Goal: Task Accomplishment & Management: Manage account settings

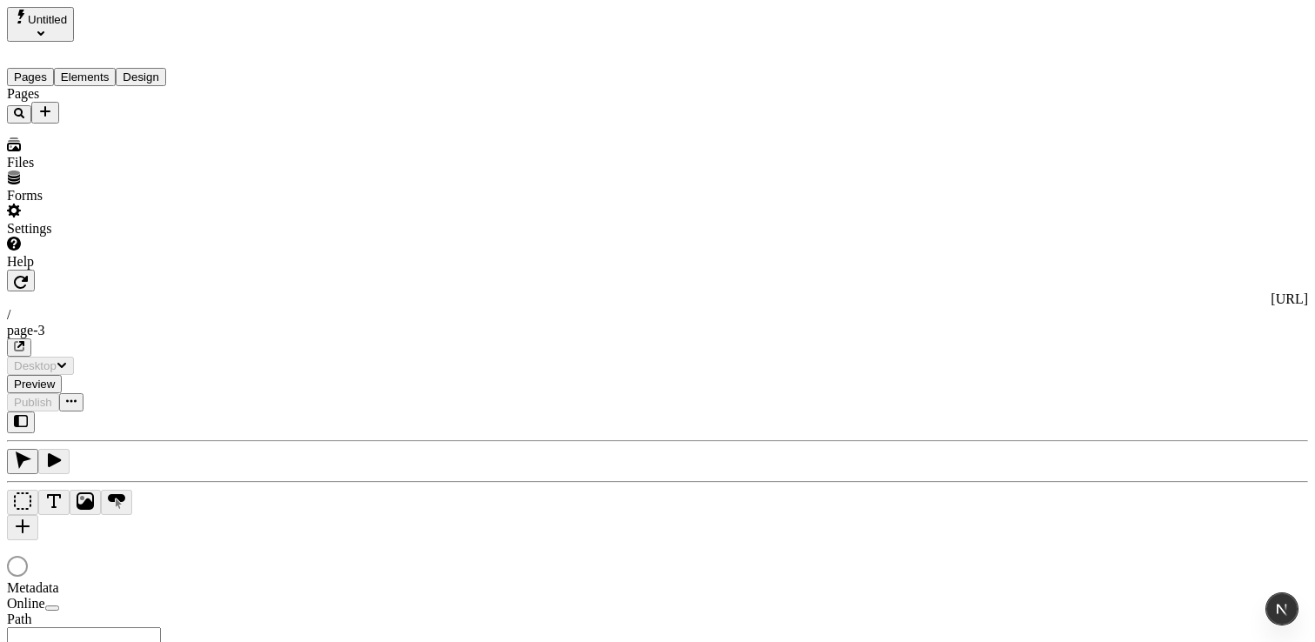
type input "/page-3"
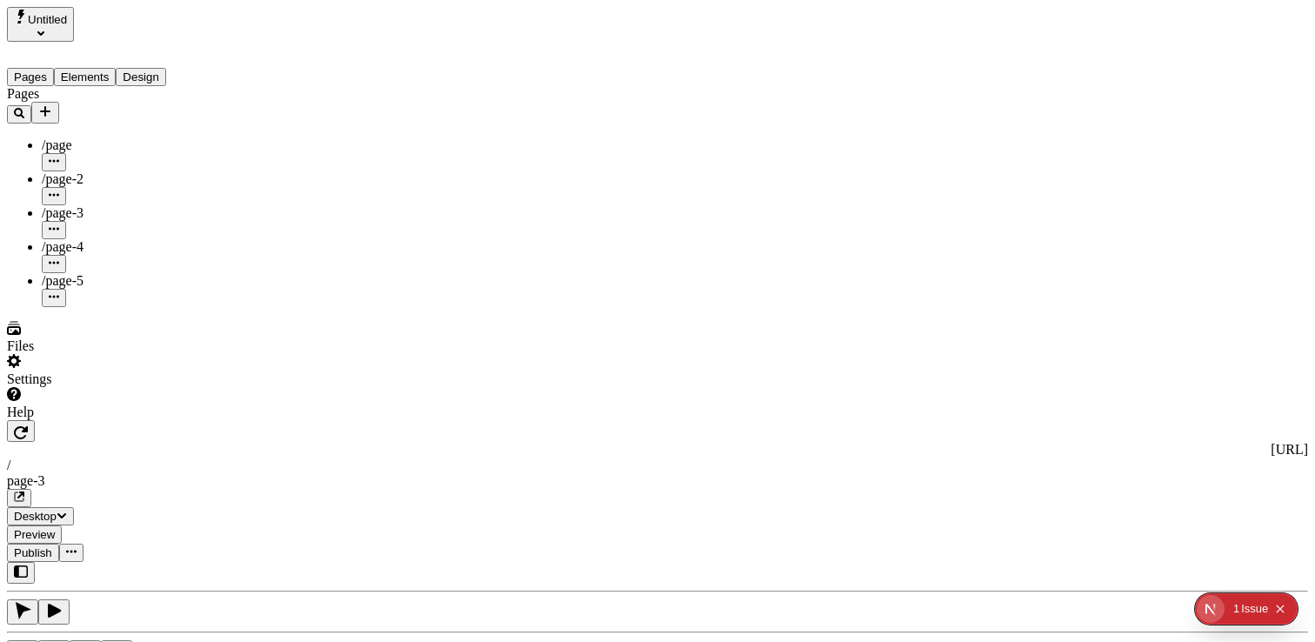
click at [82, 387] on div "Settings" at bounding box center [111, 379] width 209 height 16
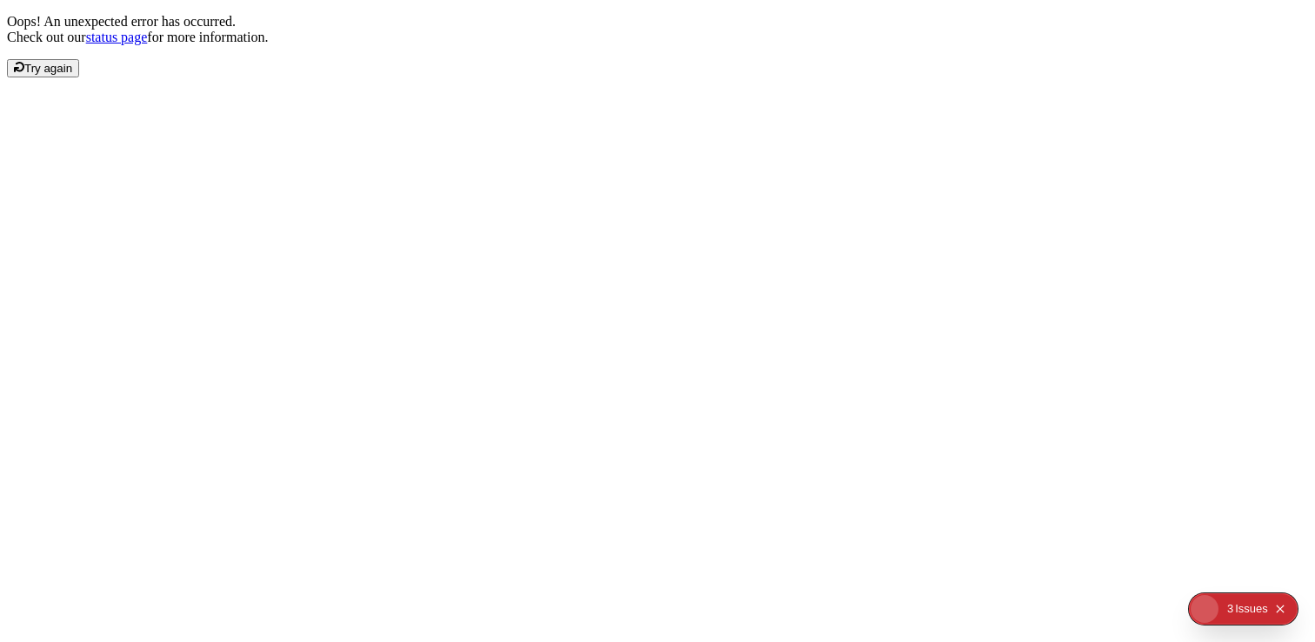
click at [1233, 608] on button "2 3 Issue s" at bounding box center [1247, 609] width 41 height 28
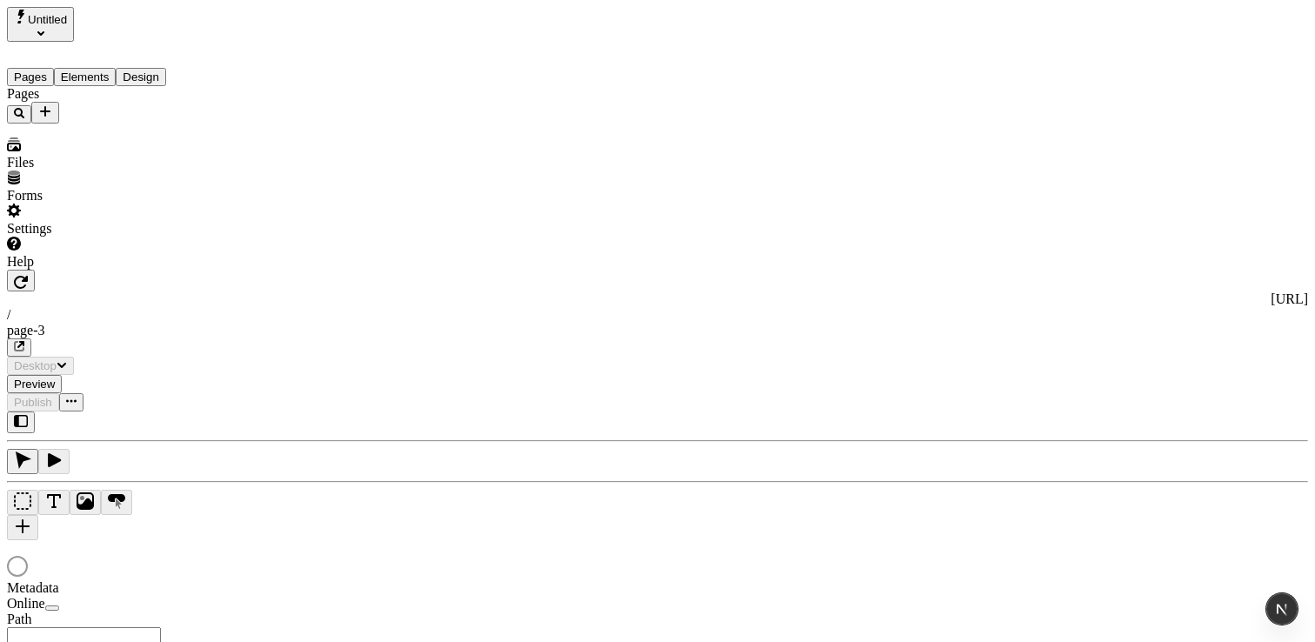
click at [81, 236] on div "Settings" at bounding box center [111, 229] width 209 height 16
type input "/page-3"
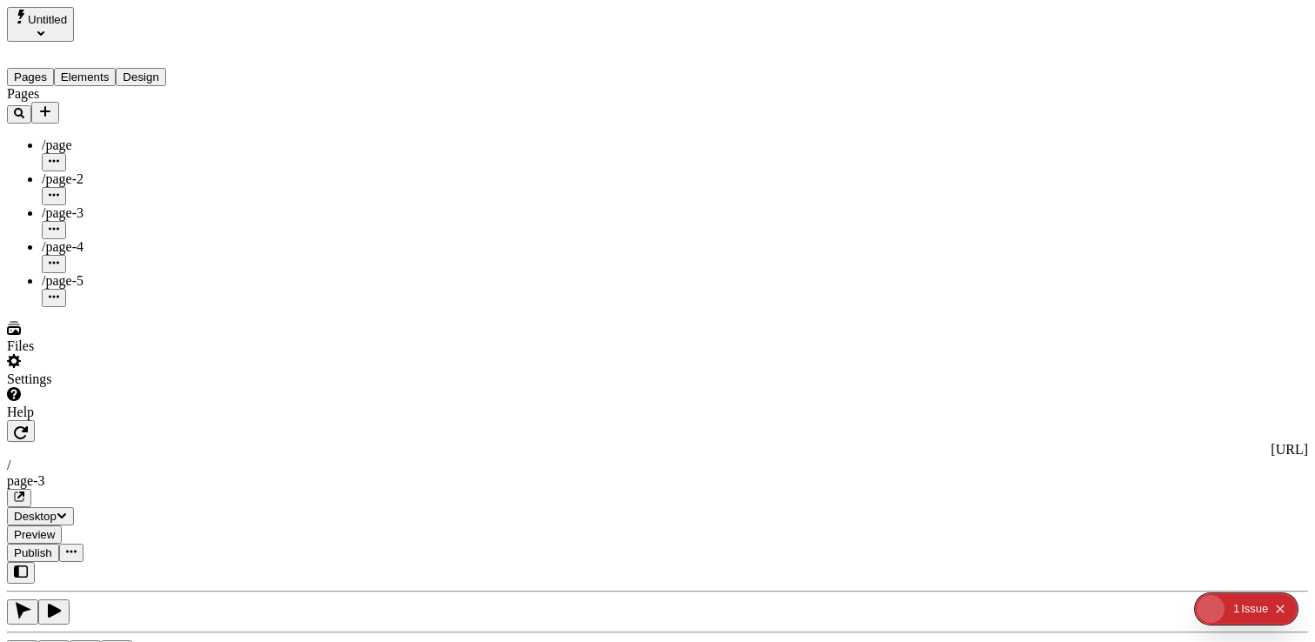
click at [122, 387] on div "Settings" at bounding box center [111, 379] width 209 height 16
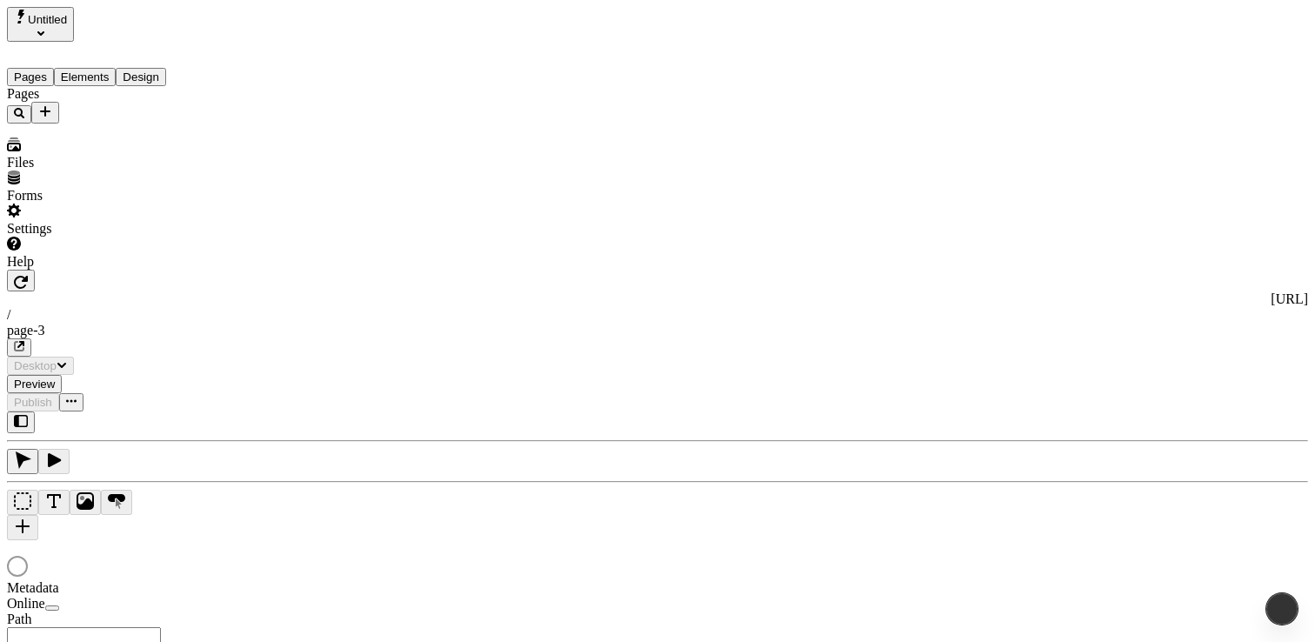
type input "/page-3"
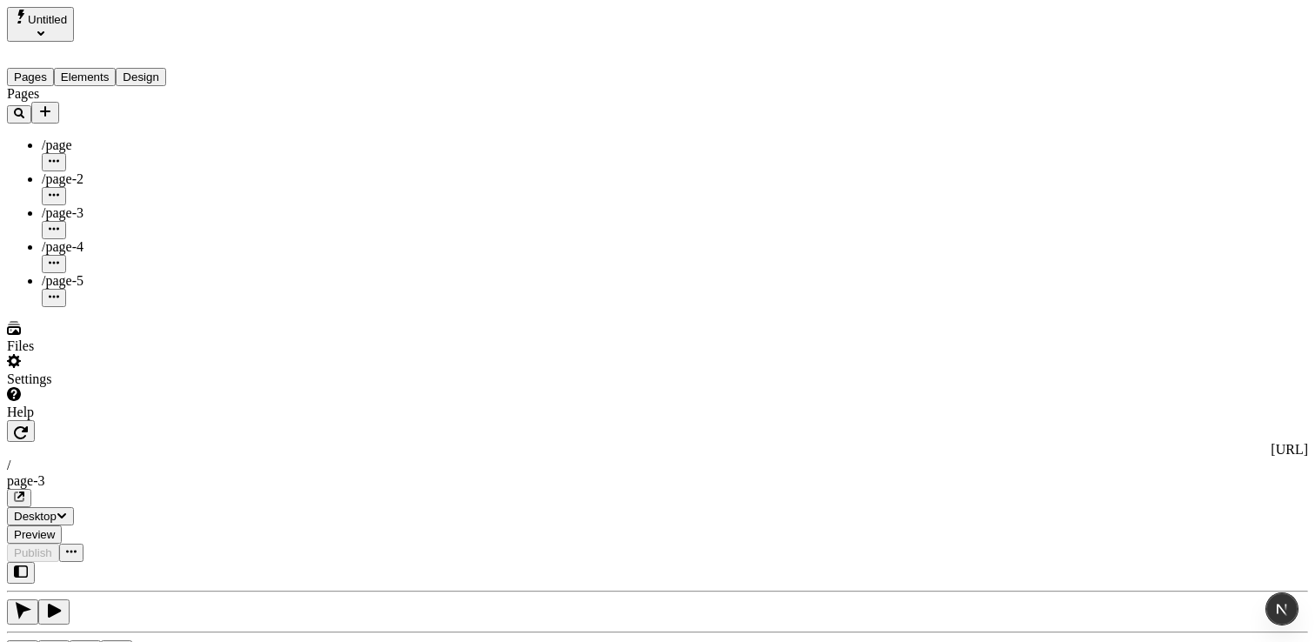
click at [84, 387] on div "Settings" at bounding box center [111, 379] width 209 height 16
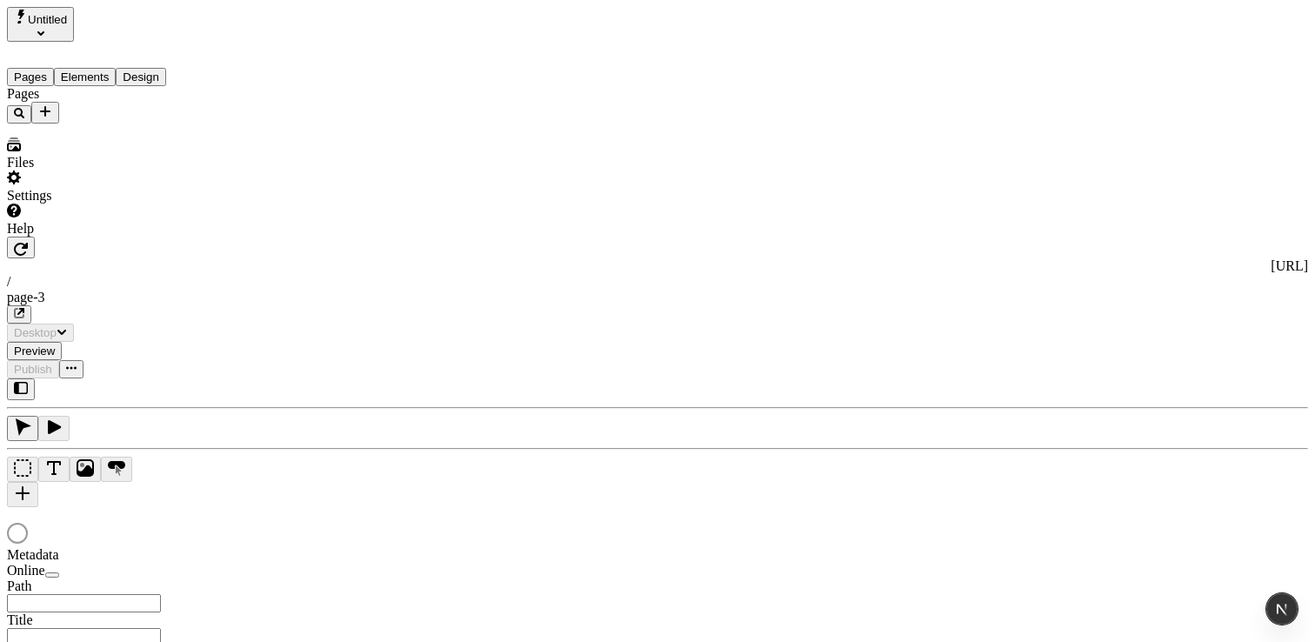
type input "/page-3"
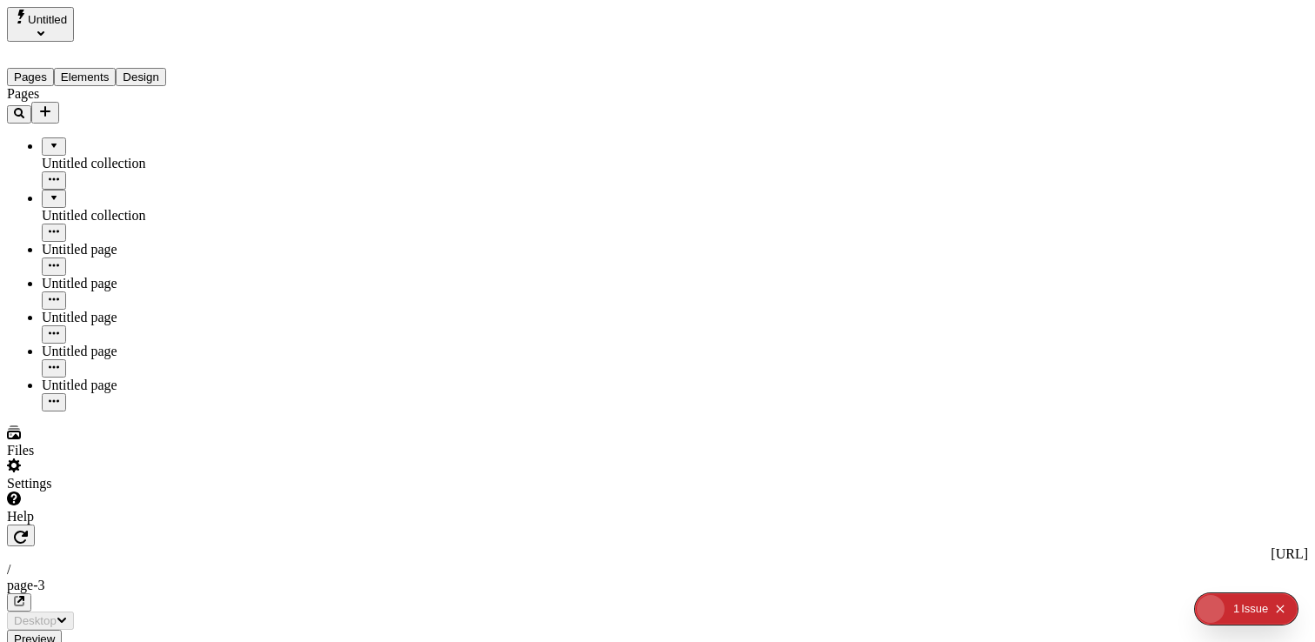
click at [57, 491] on div "Settings" at bounding box center [111, 484] width 209 height 16
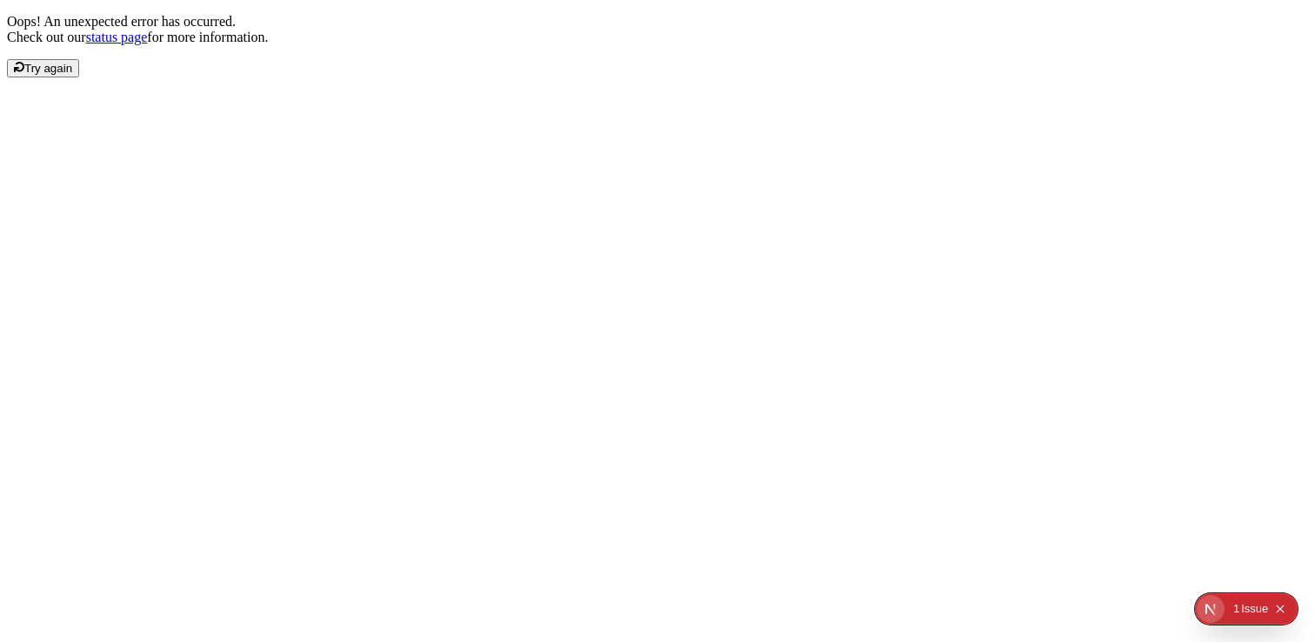
click at [1257, 611] on div "Issue" at bounding box center [1254, 608] width 27 height 31
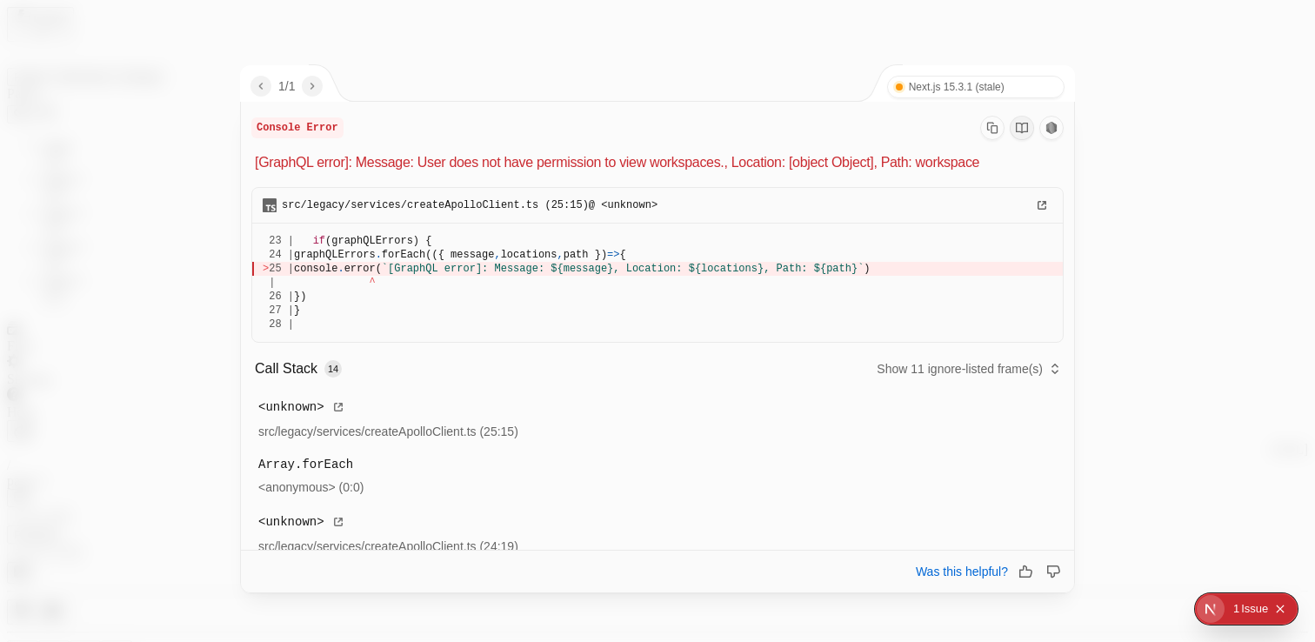
click at [520, 60] on div at bounding box center [657, 321] width 1315 height 642
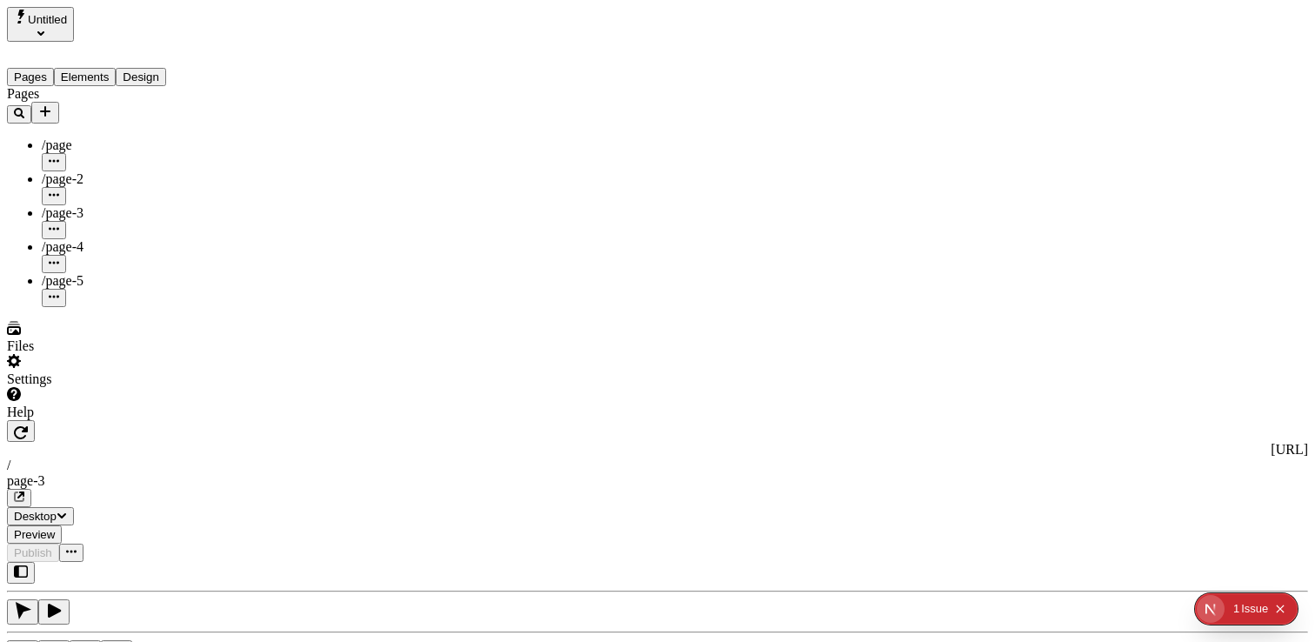
click at [83, 387] on div "Settings" at bounding box center [111, 379] width 209 height 16
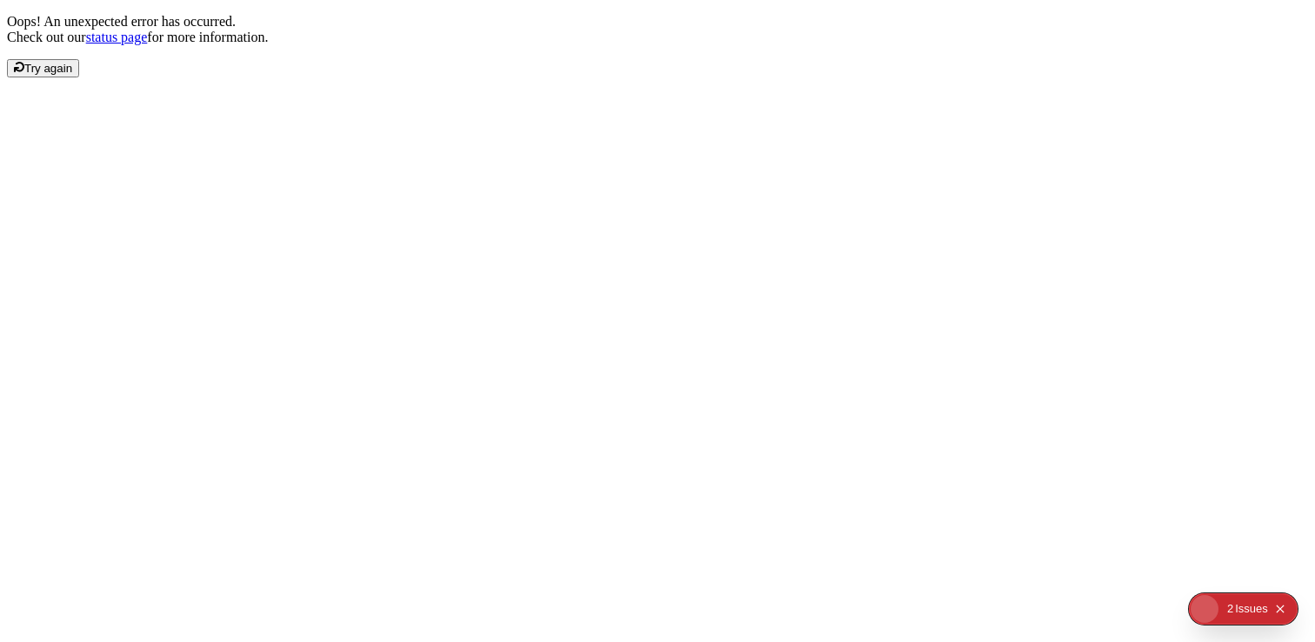
click at [79, 77] on button "Try again" at bounding box center [43, 68] width 72 height 18
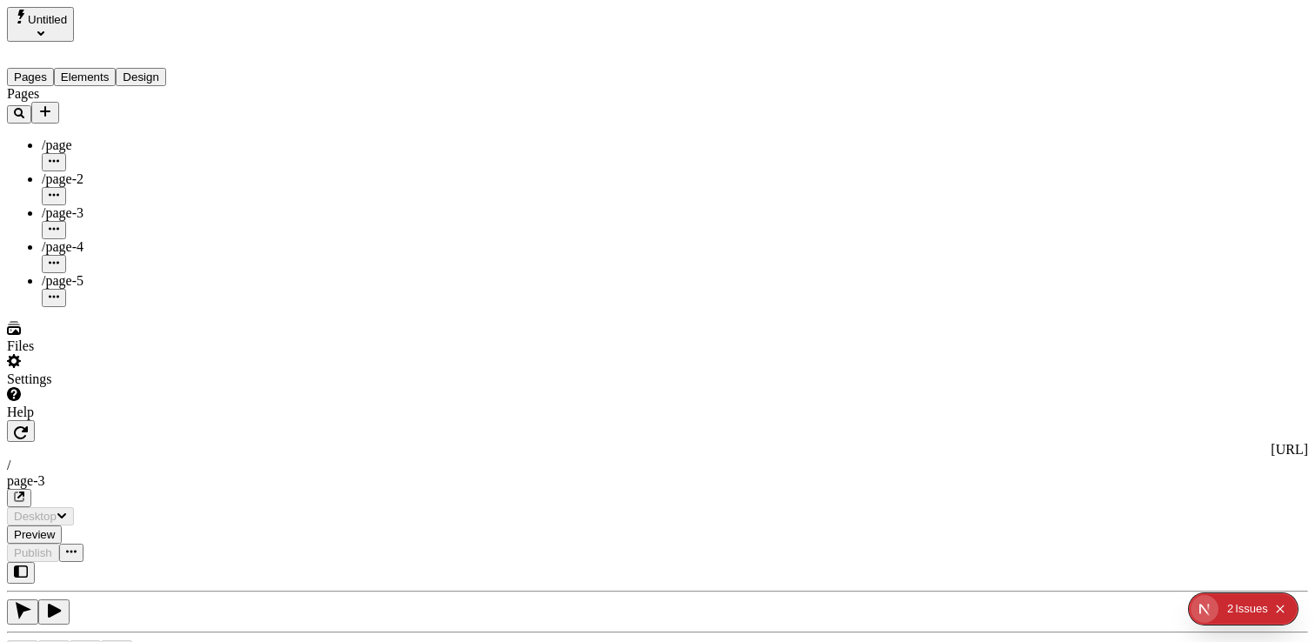
click at [1258, 614] on div "Issue s" at bounding box center [1251, 608] width 33 height 31
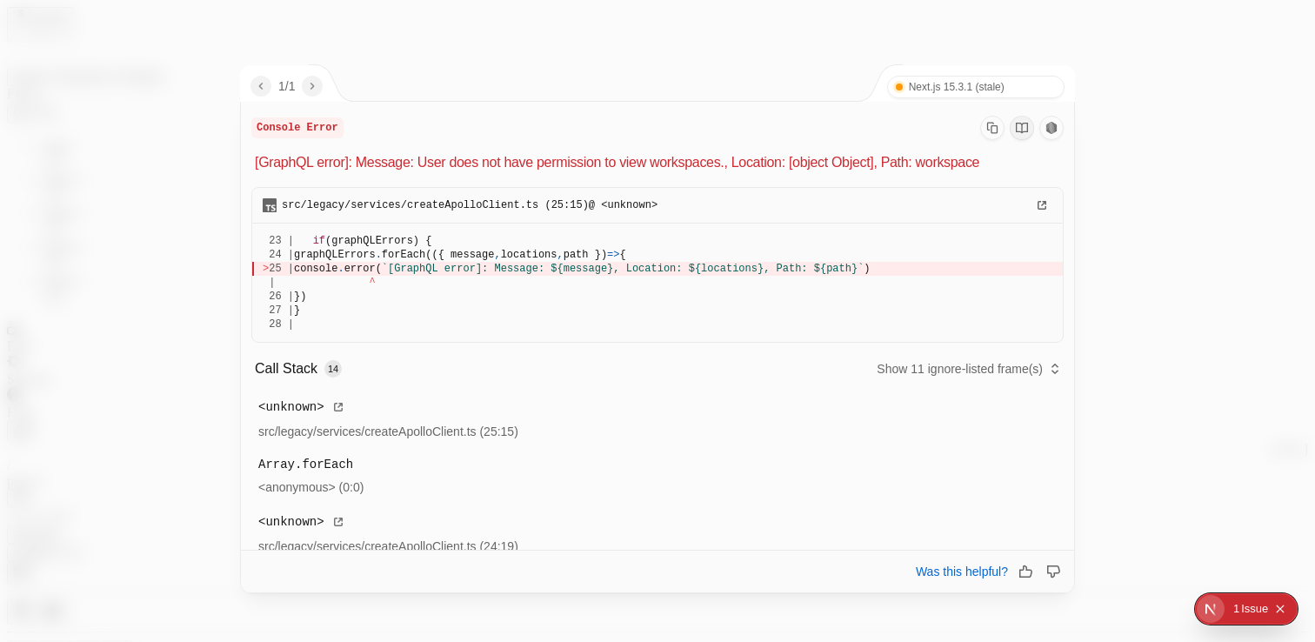
drag, startPoint x: 270, startPoint y: 87, endPoint x: 236, endPoint y: 87, distance: 33.9
click at [241, 87] on div "1 / 1" at bounding box center [277, 83] width 74 height 37
click at [183, 81] on div at bounding box center [657, 321] width 1315 height 642
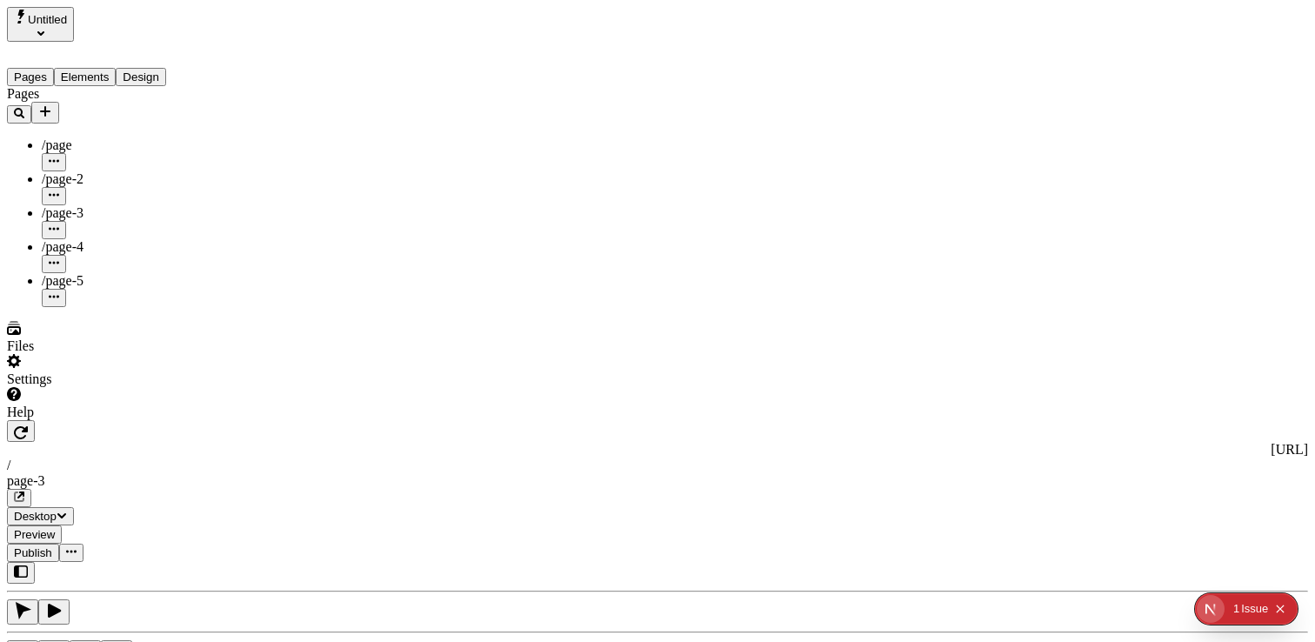
click at [71, 387] on div "Settings" at bounding box center [111, 379] width 209 height 16
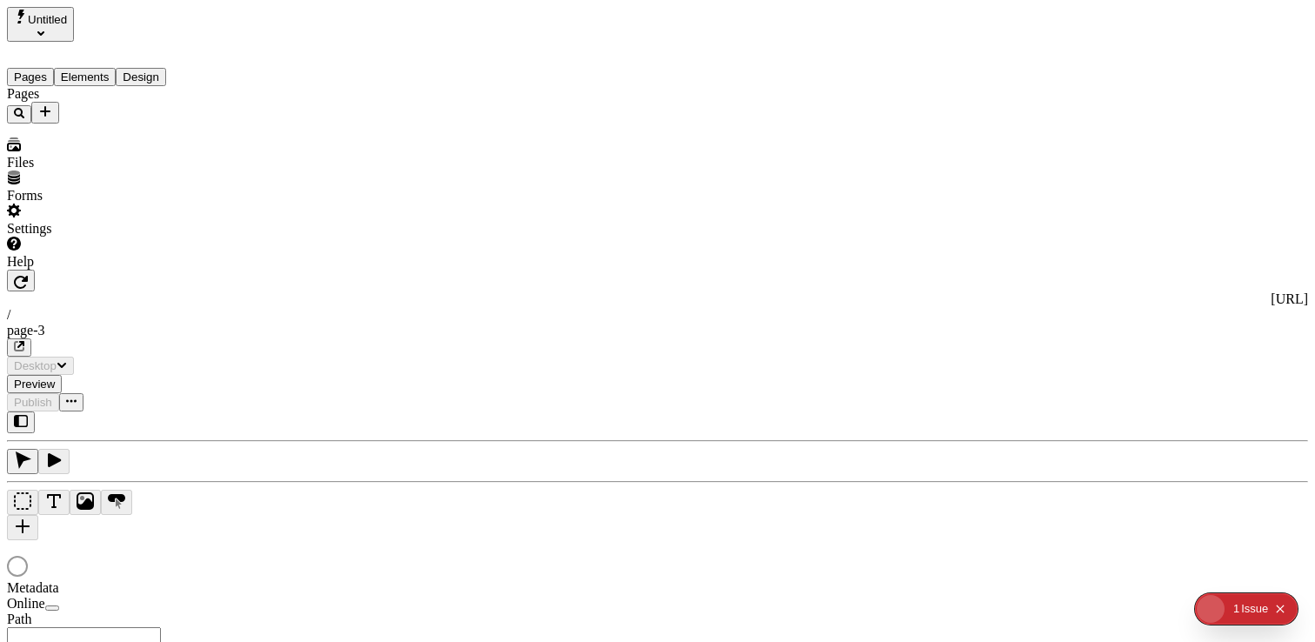
type input "/page-3"
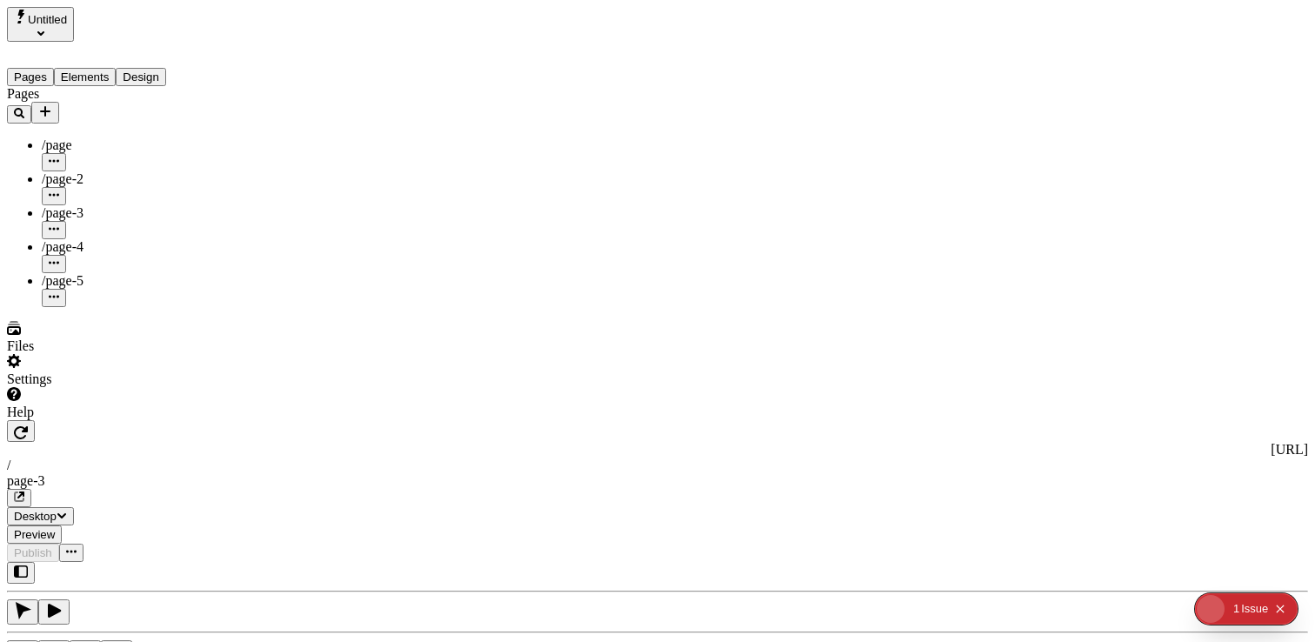
click at [84, 387] on div "Settings" at bounding box center [111, 379] width 209 height 16
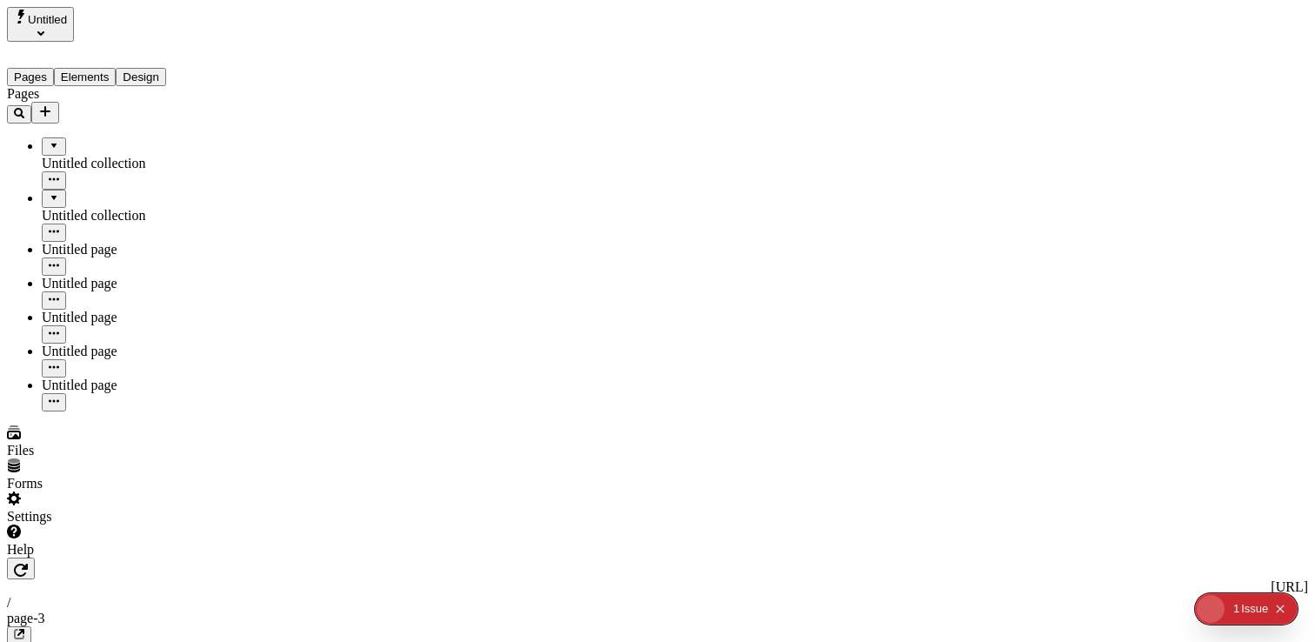
type input "/page-3"
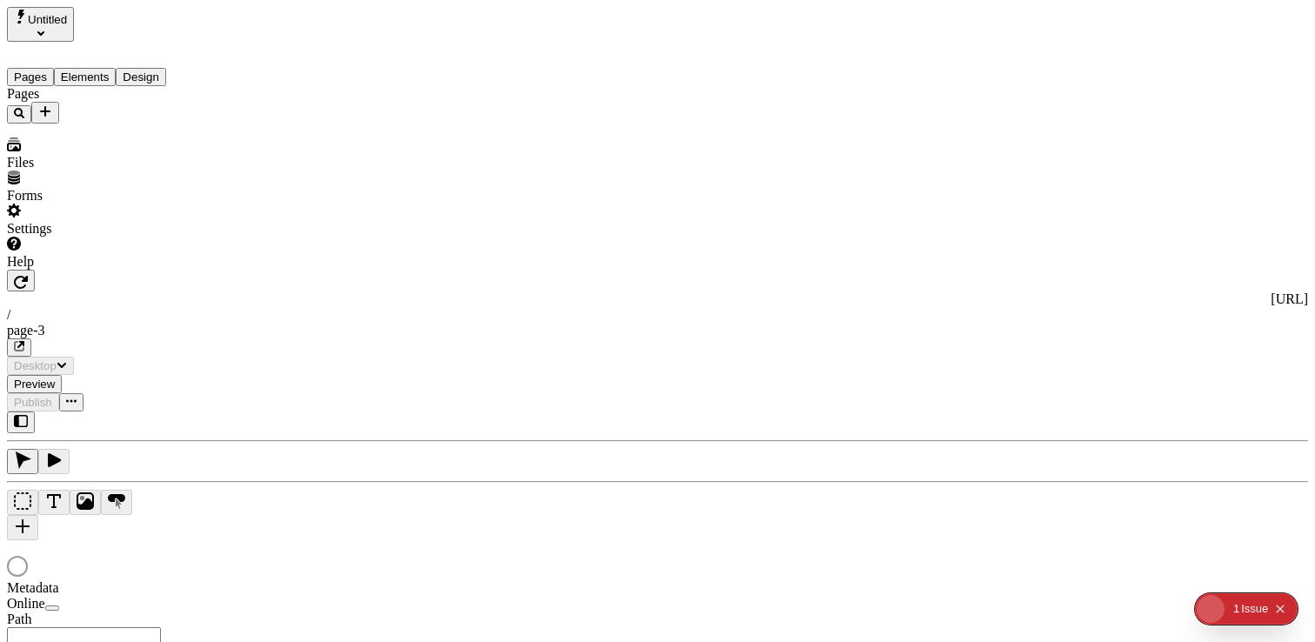
type input "/page-3"
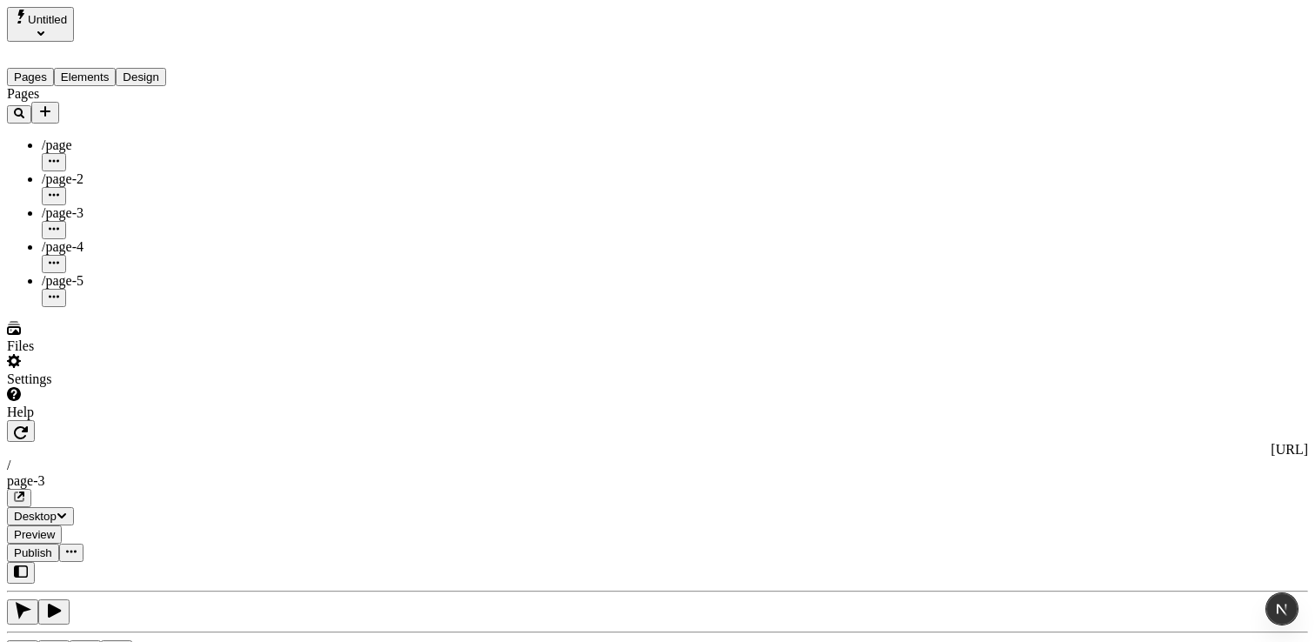
click at [67, 387] on div "Settings" at bounding box center [111, 379] width 209 height 16
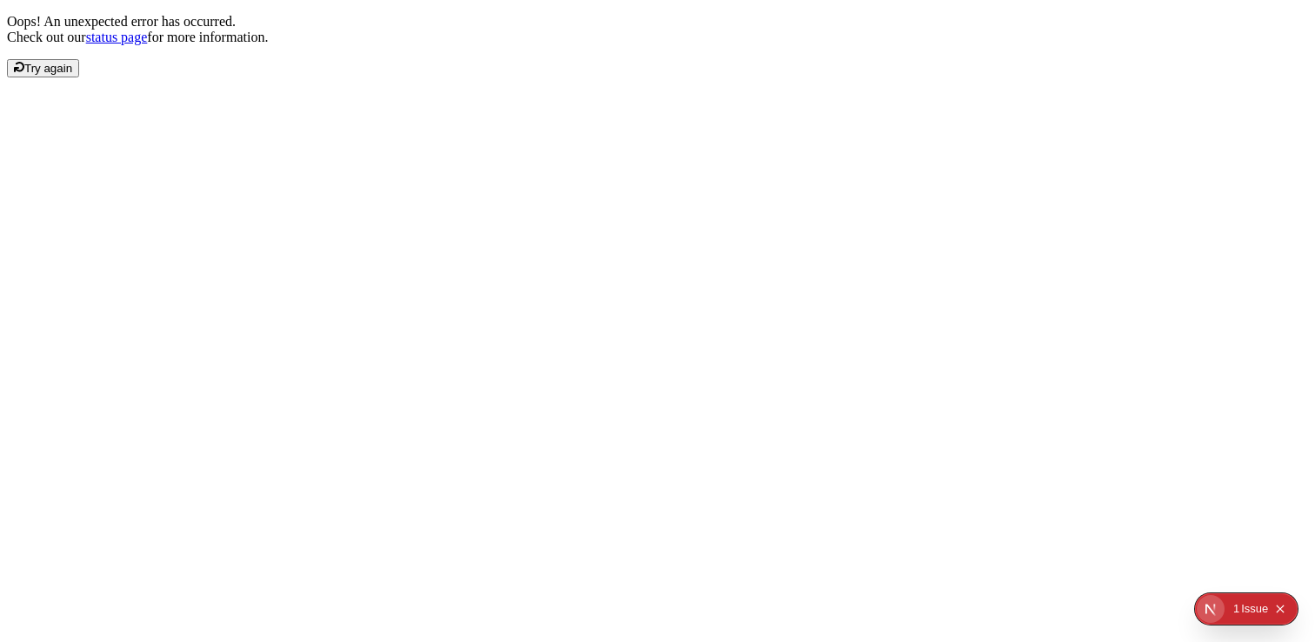
click at [1254, 609] on div "Issue" at bounding box center [1254, 608] width 27 height 31
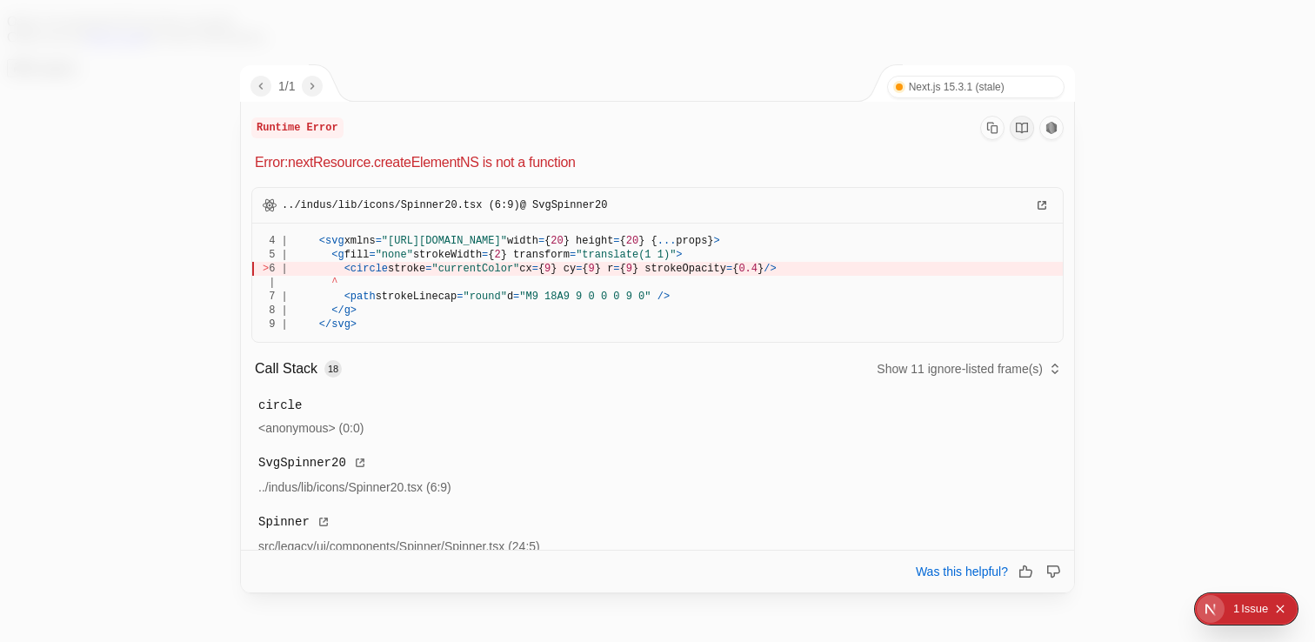
click at [626, 272] on span "{" at bounding box center [623, 269] width 6 height 12
click at [757, 270] on span "0.4" at bounding box center [747, 269] width 19 height 12
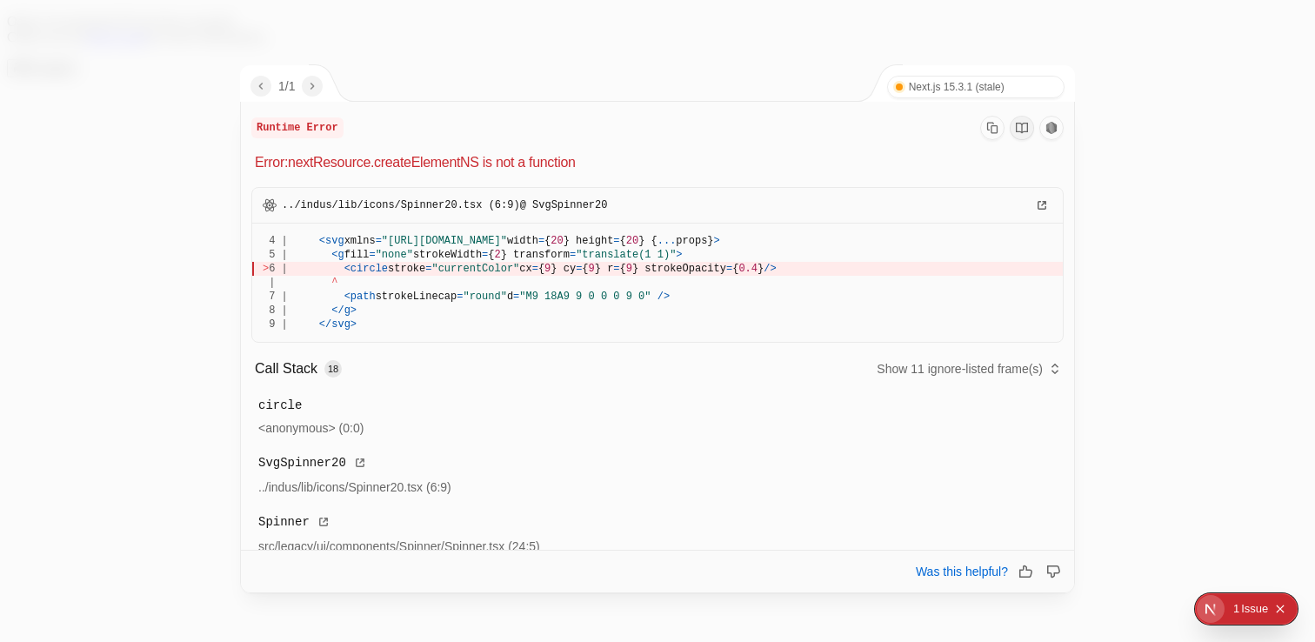
click at [757, 270] on span "0.4" at bounding box center [747, 269] width 19 height 12
click at [655, 63] on div at bounding box center [657, 321] width 1315 height 642
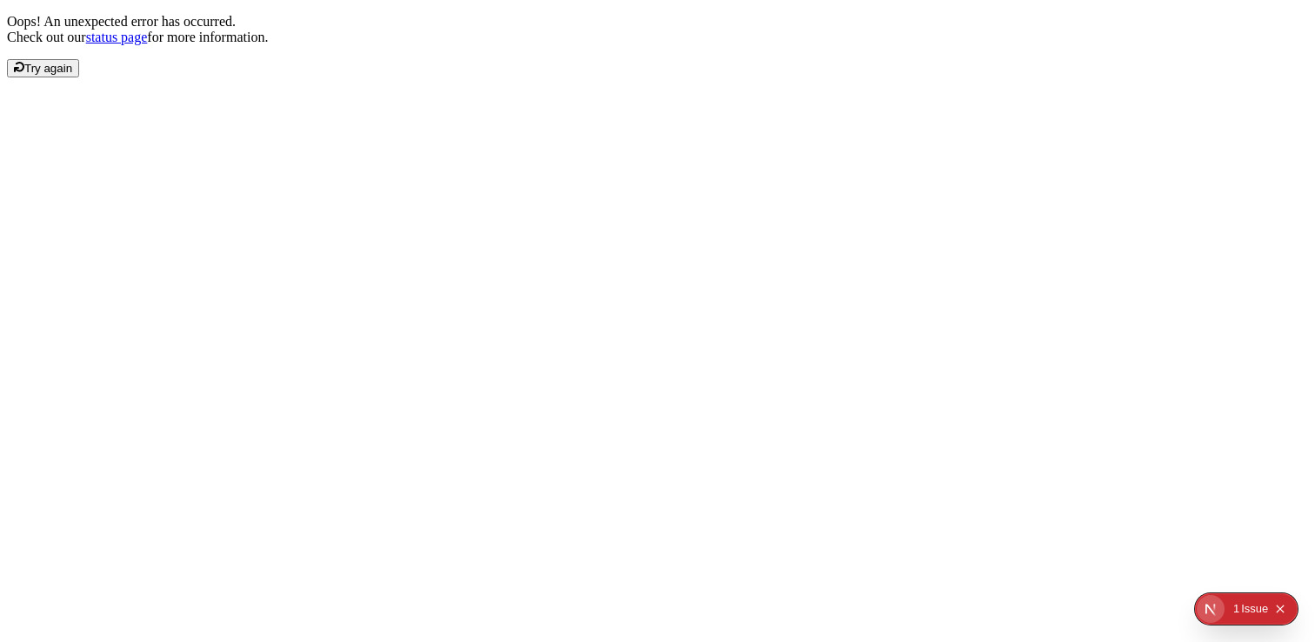
drag, startPoint x: 430, startPoint y: 230, endPoint x: 407, endPoint y: 215, distance: 27.7
click at [422, 77] on div "Oops! An unexpected error has occurred. Check out our status page for more info…" at bounding box center [657, 45] width 1301 height 63
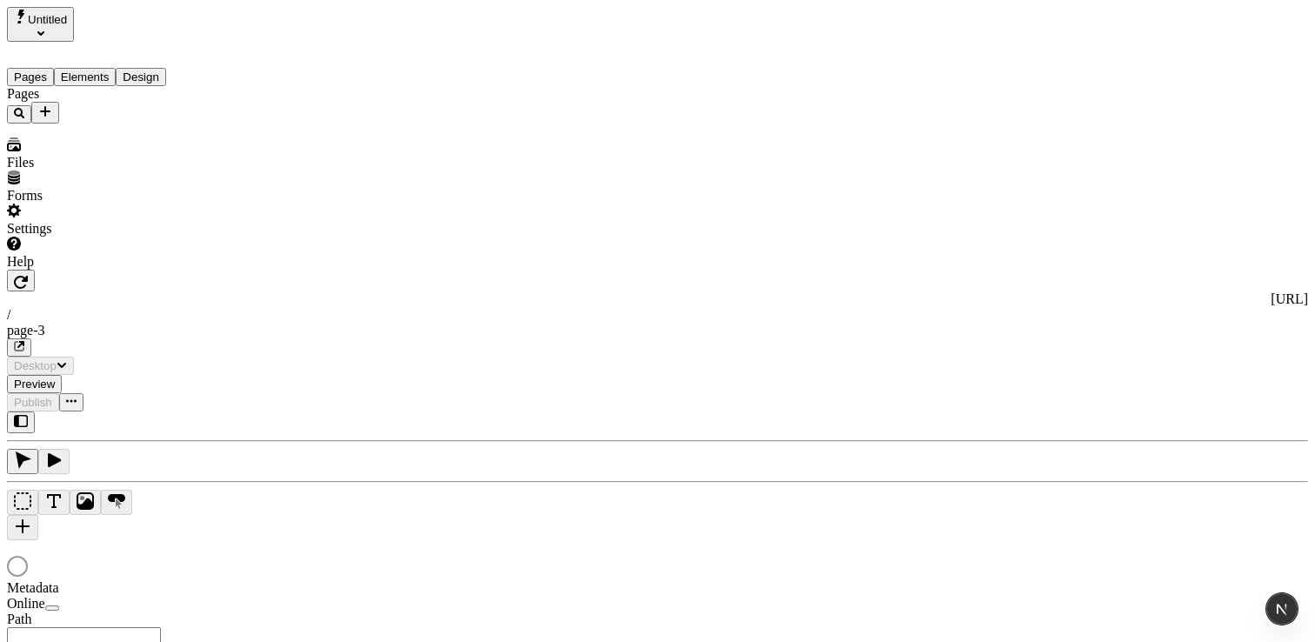
type input "/page-3"
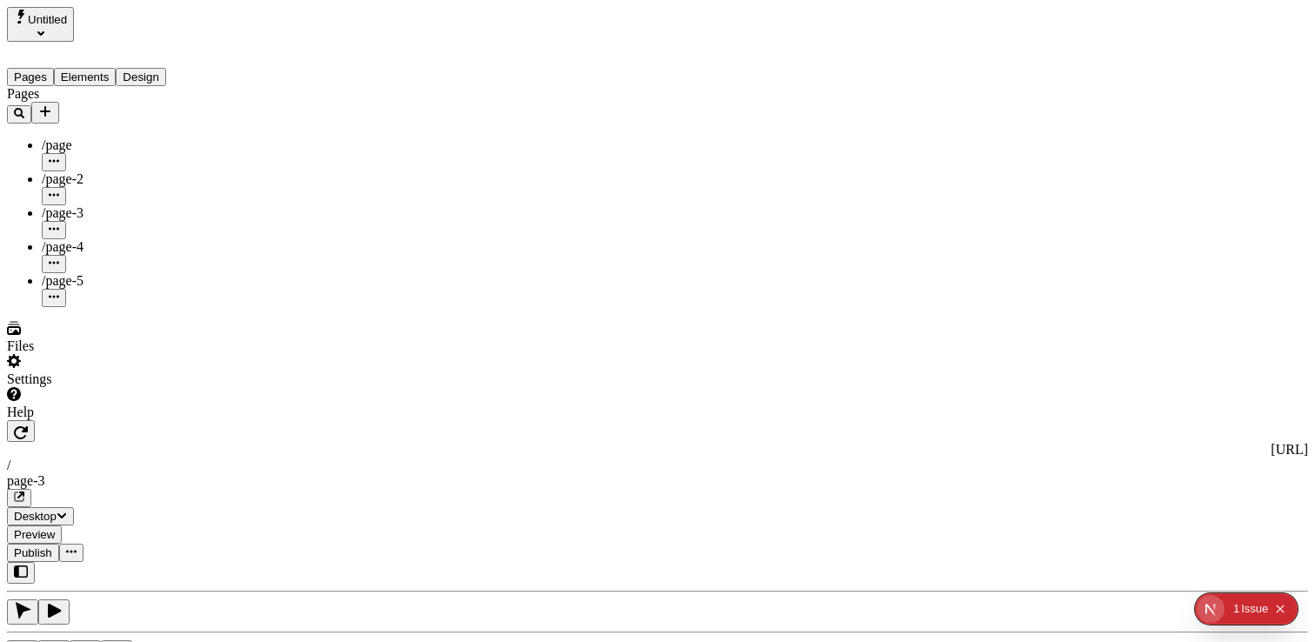
click at [70, 387] on div "Settings" at bounding box center [111, 379] width 209 height 16
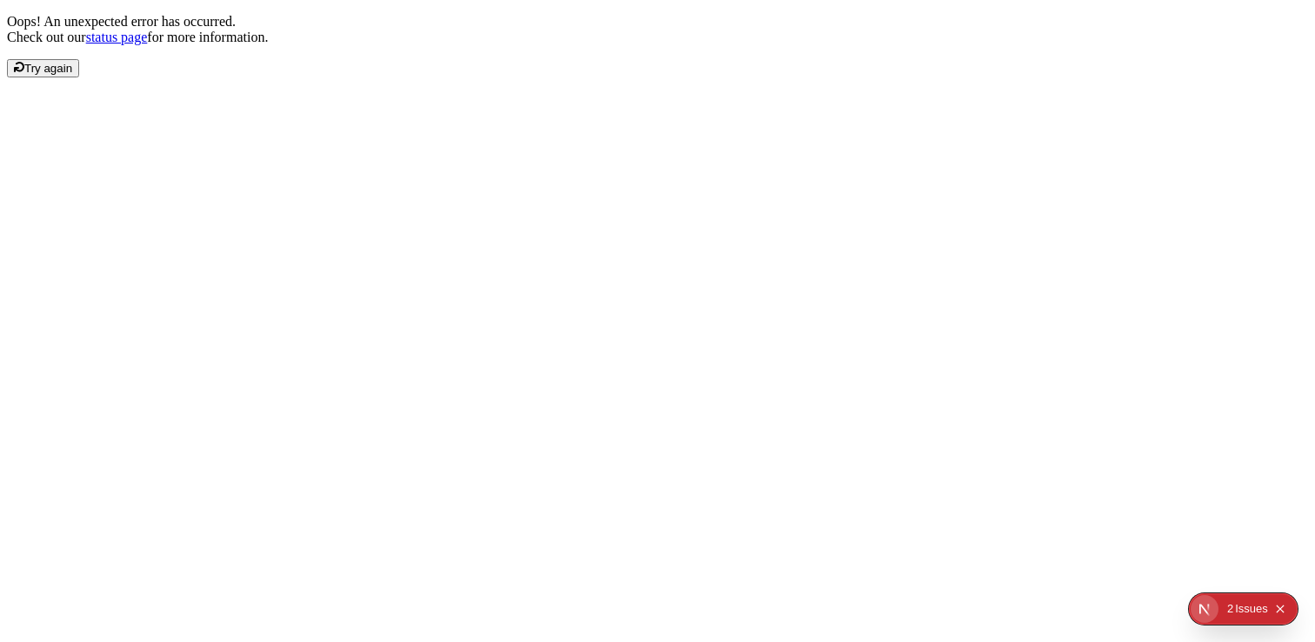
click at [1229, 77] on div "Oops! An unexpected error has occurred. Check out our status page for more info…" at bounding box center [657, 45] width 1301 height 63
click at [1227, 603] on div "2" at bounding box center [1230, 608] width 6 height 31
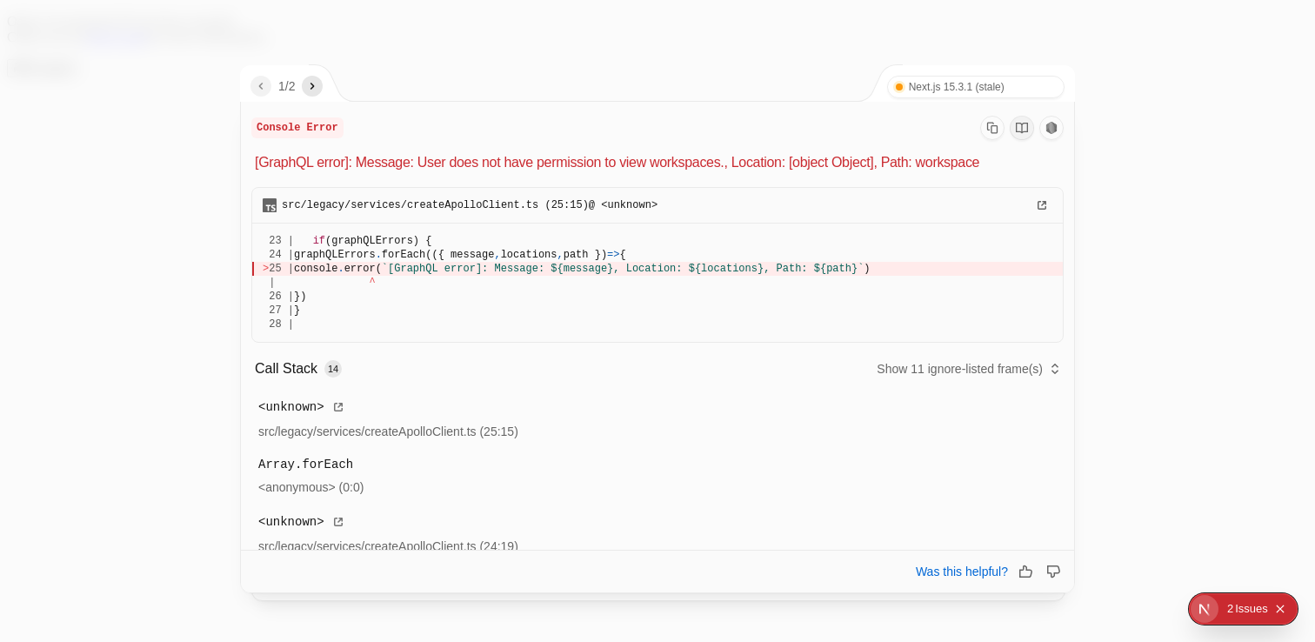
click at [319, 83] on icon "next" at bounding box center [312, 86] width 14 height 14
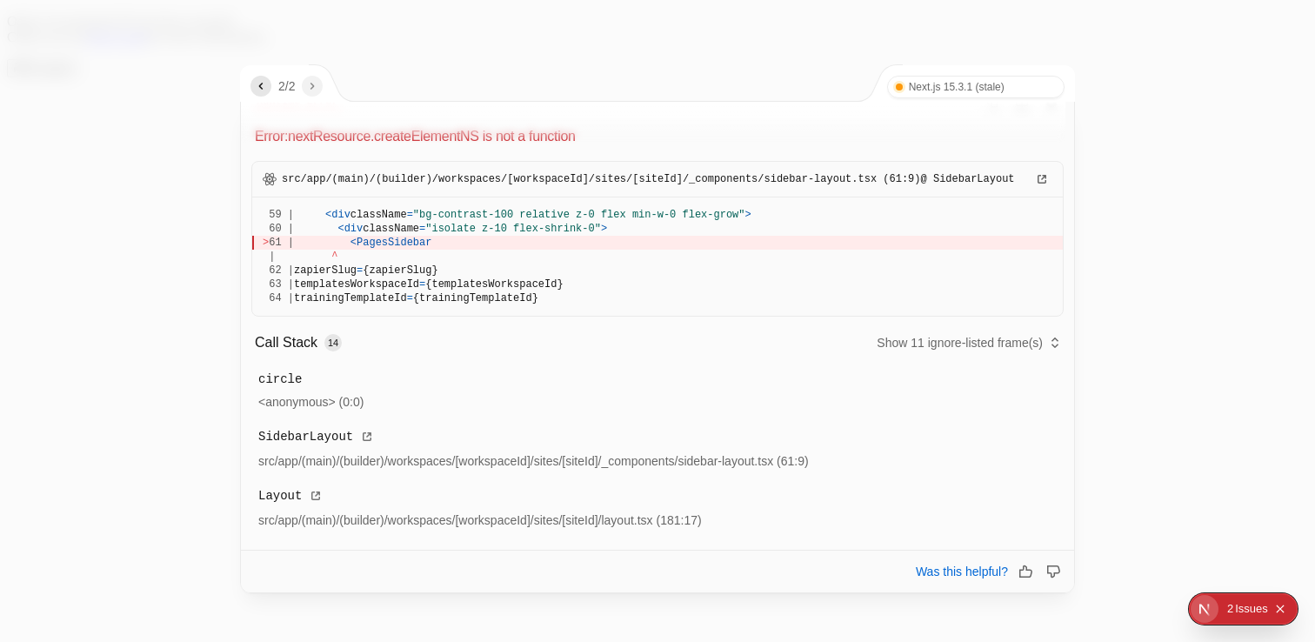
scroll to position [27, 0]
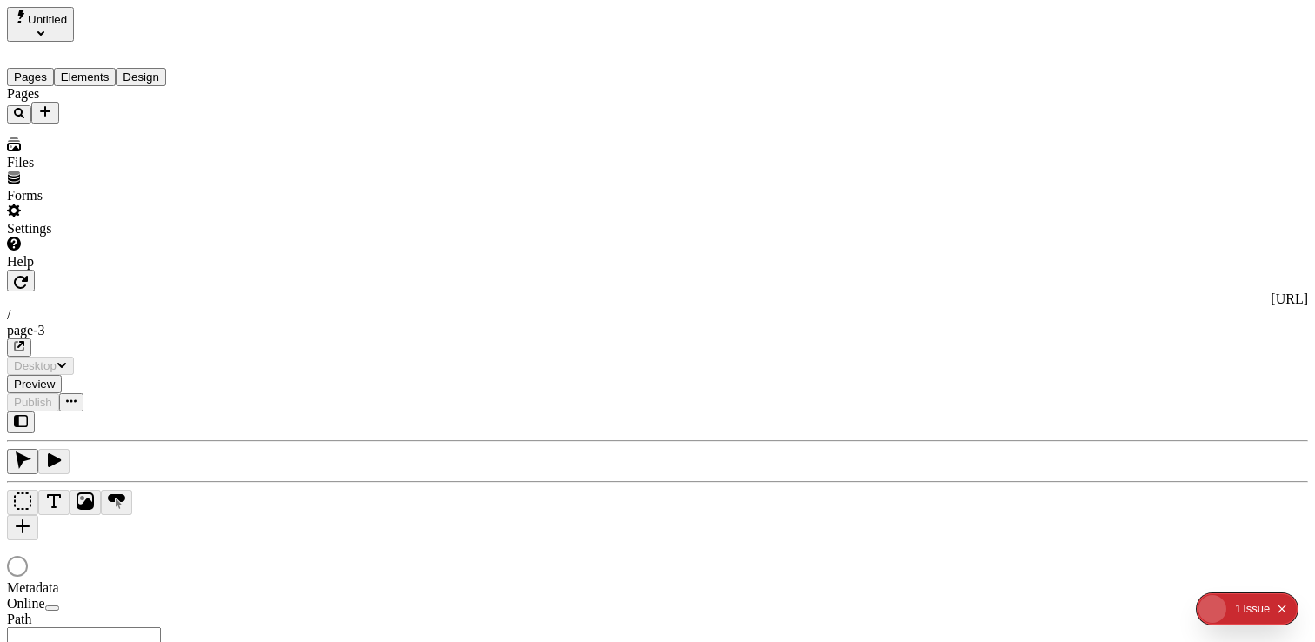
type input "/page-3"
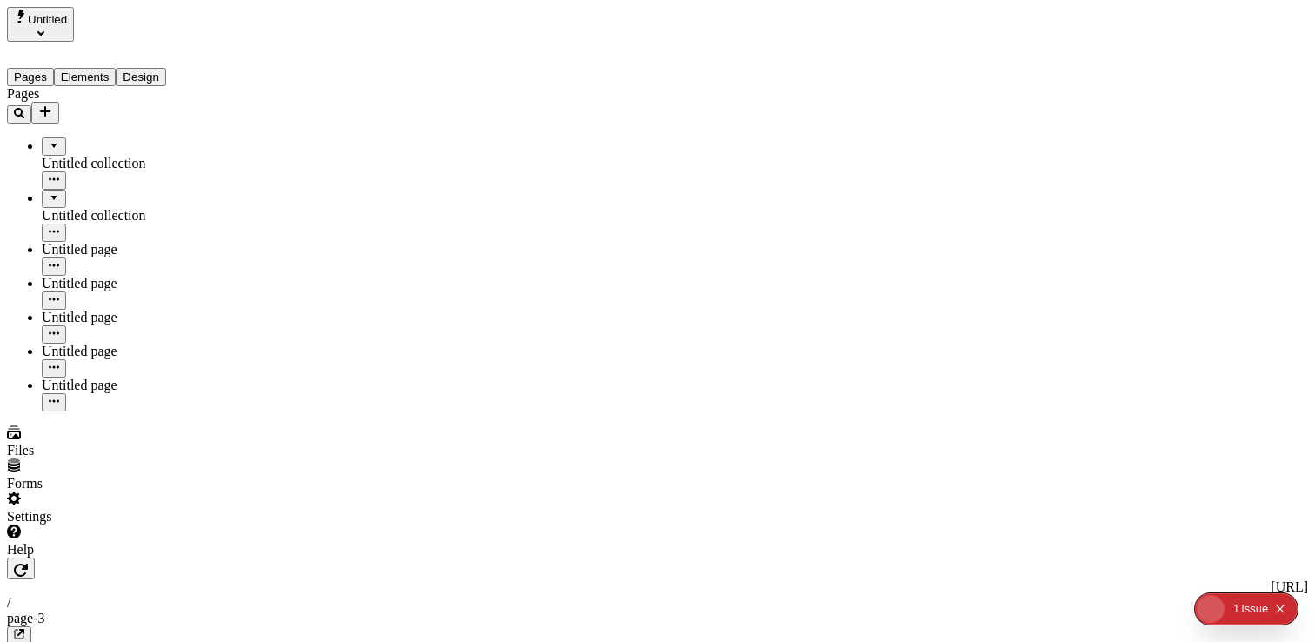
click at [84, 524] on div "Settings" at bounding box center [111, 517] width 209 height 16
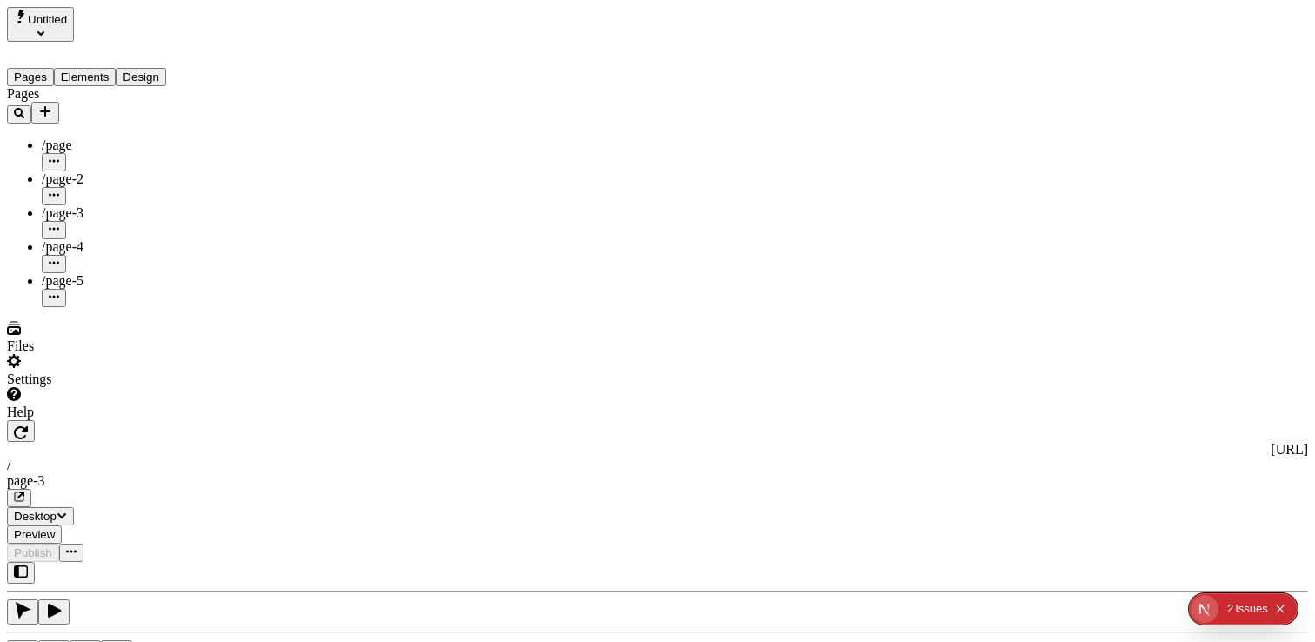
drag, startPoint x: 70, startPoint y: 614, endPoint x: 69, endPoint y: 603, distance: 10.6
click at [69, 420] on div "Help" at bounding box center [111, 403] width 209 height 33
click at [53, 387] on div "Settings" at bounding box center [111, 379] width 209 height 16
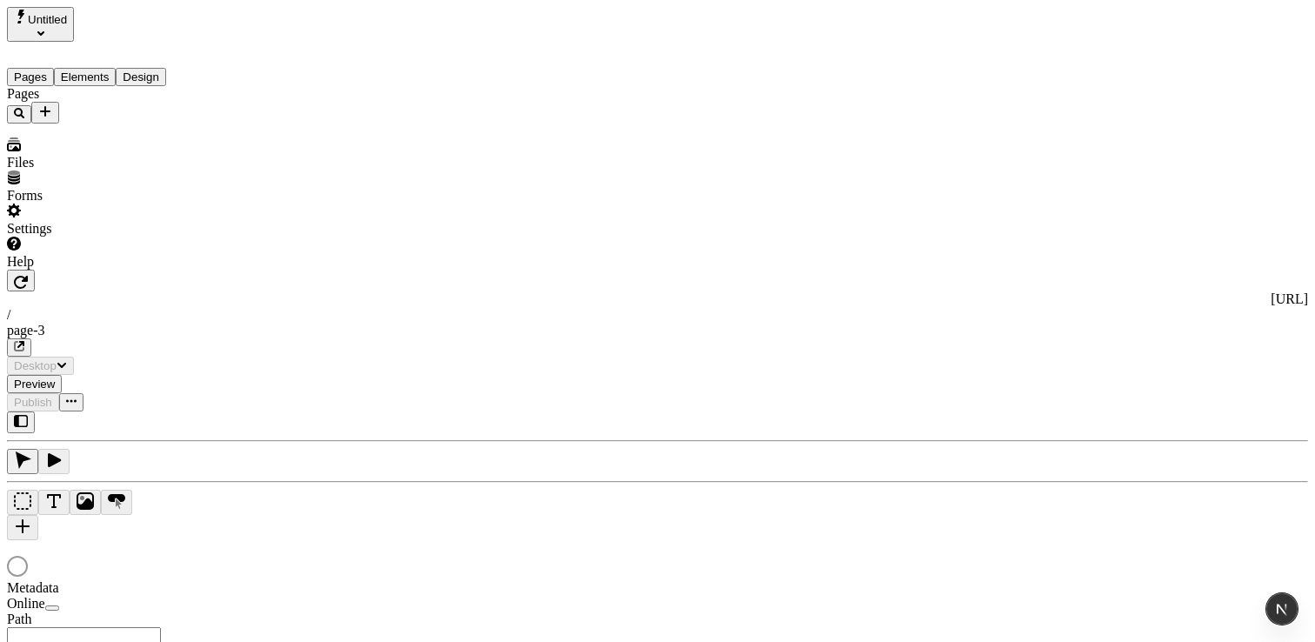
type input "/page-3"
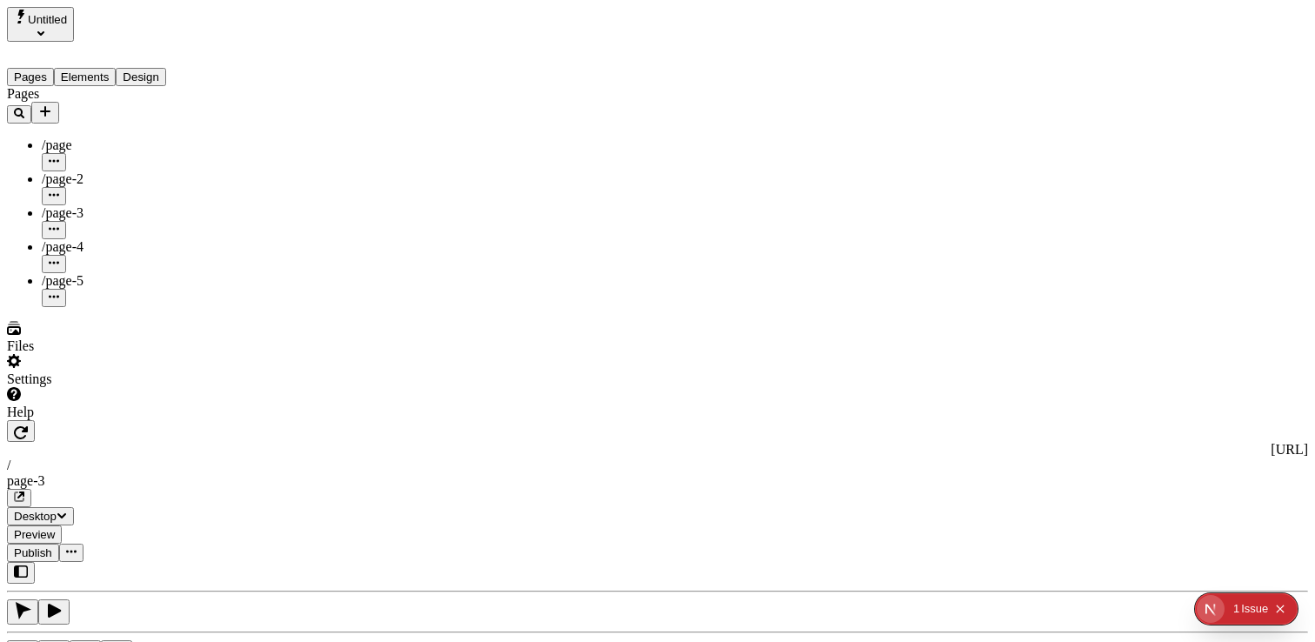
click at [47, 387] on div "Settings" at bounding box center [111, 370] width 209 height 33
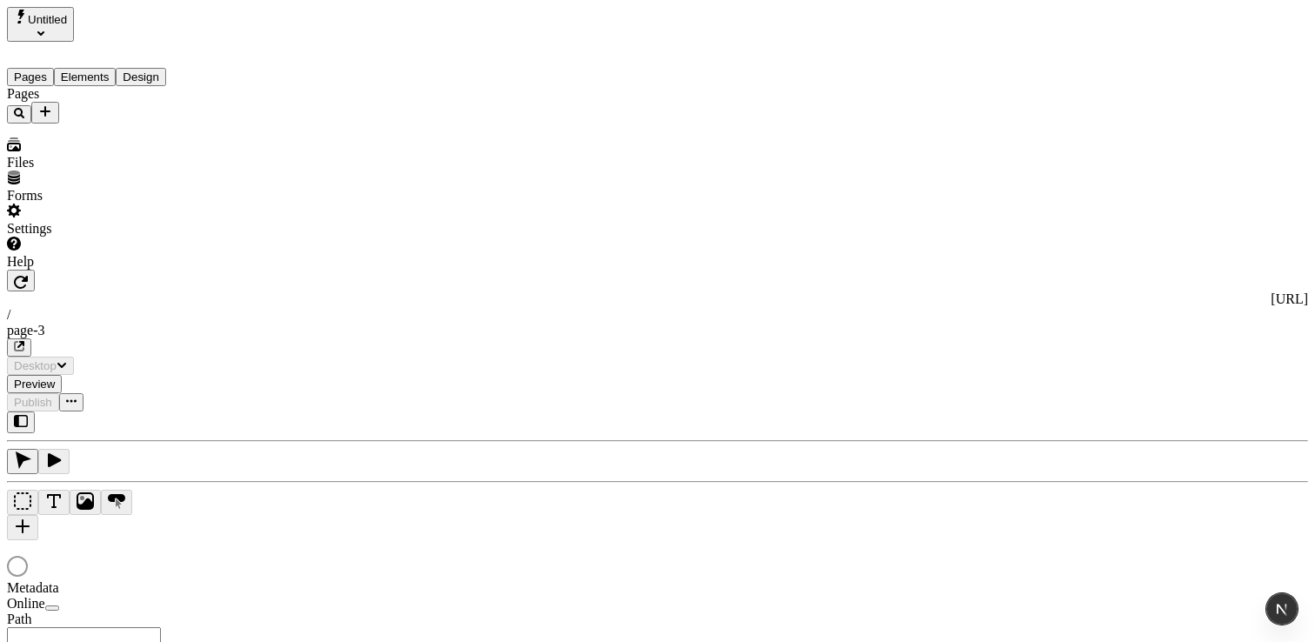
type input "/page-3"
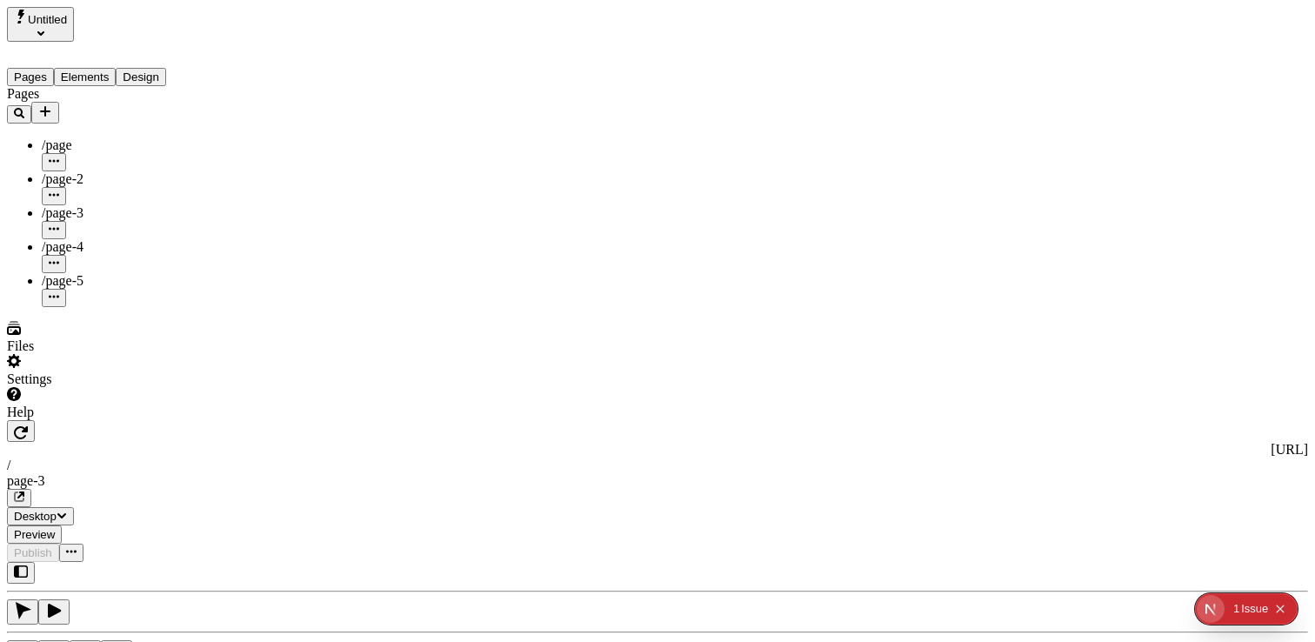
click at [87, 387] on div "Settings" at bounding box center [111, 379] width 209 height 16
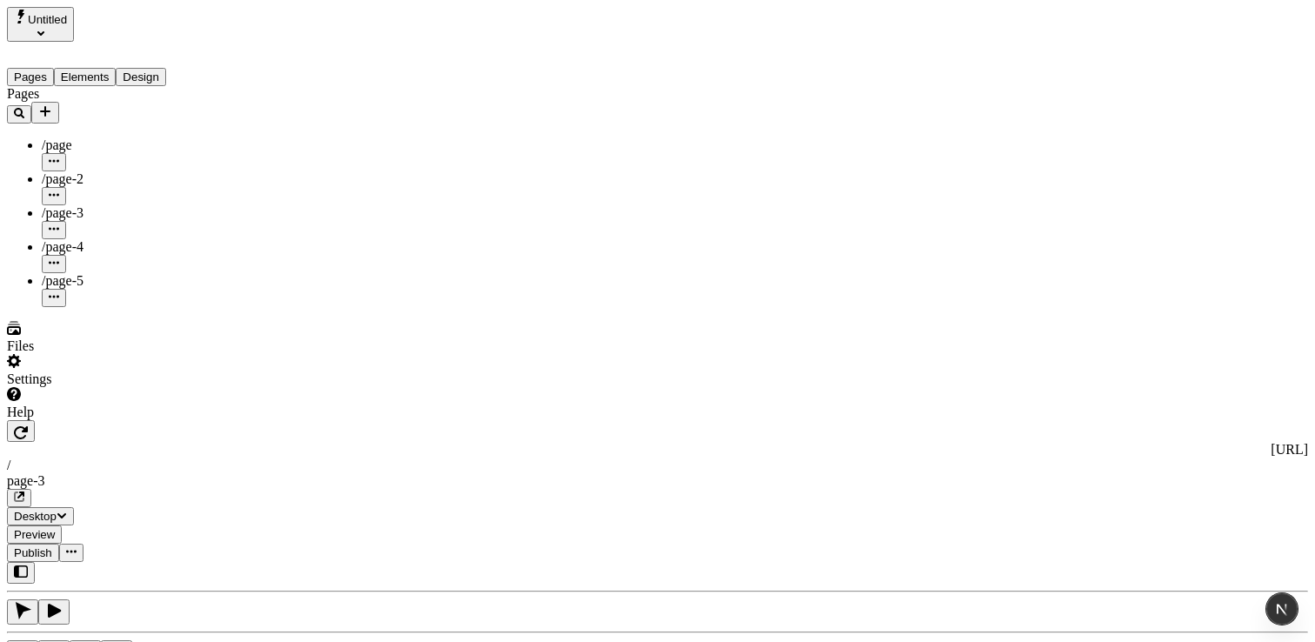
click at [70, 387] on div "Settings" at bounding box center [111, 379] width 209 height 16
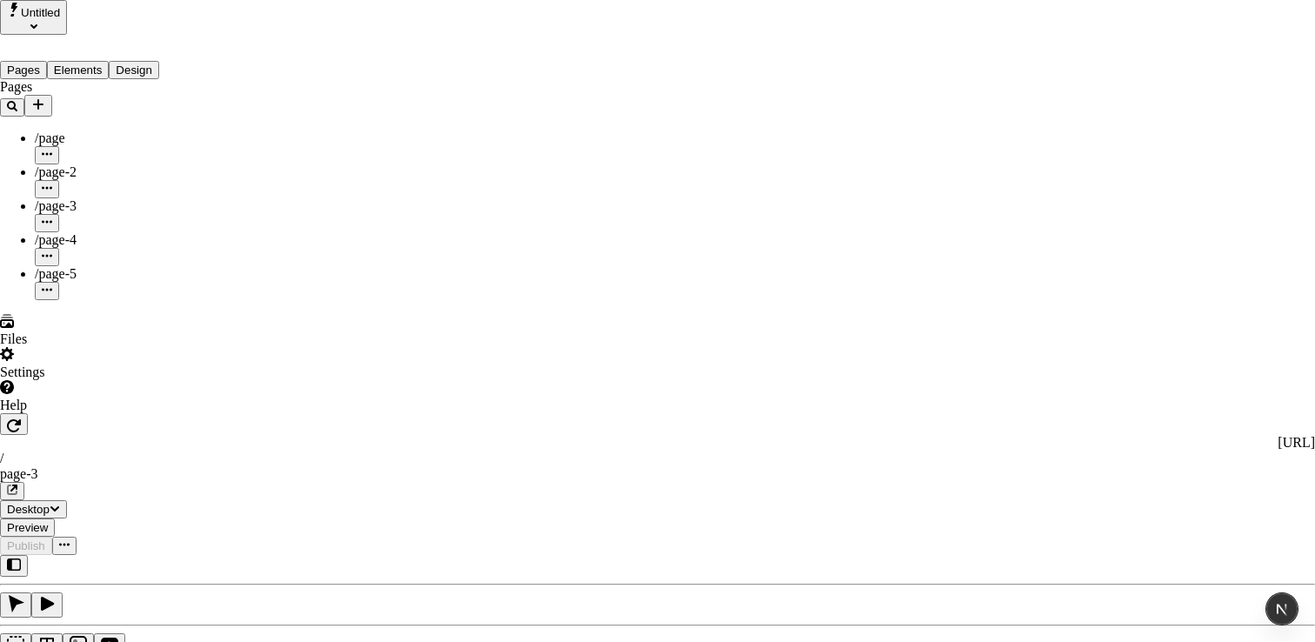
drag, startPoint x: 301, startPoint y: 386, endPoint x: 322, endPoint y: 389, distance: 21.0
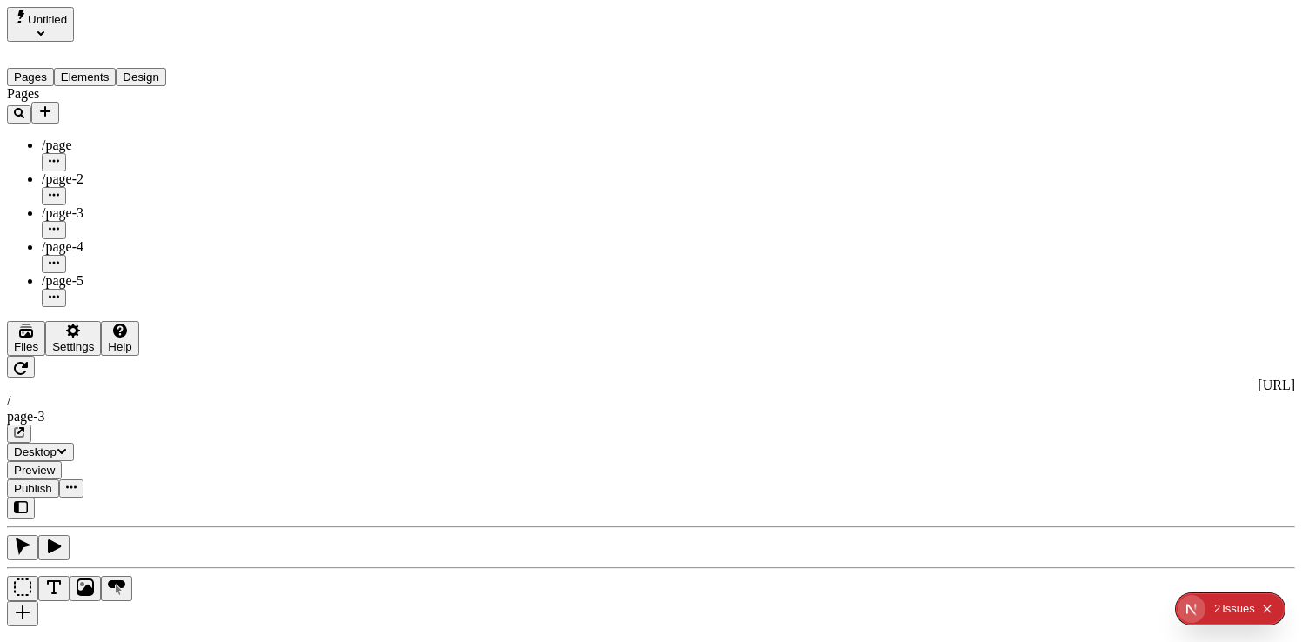
click at [117, 266] on div "Pages /page /page-2 /page-3 /page-4 /page-5" at bounding box center [111, 196] width 209 height 221
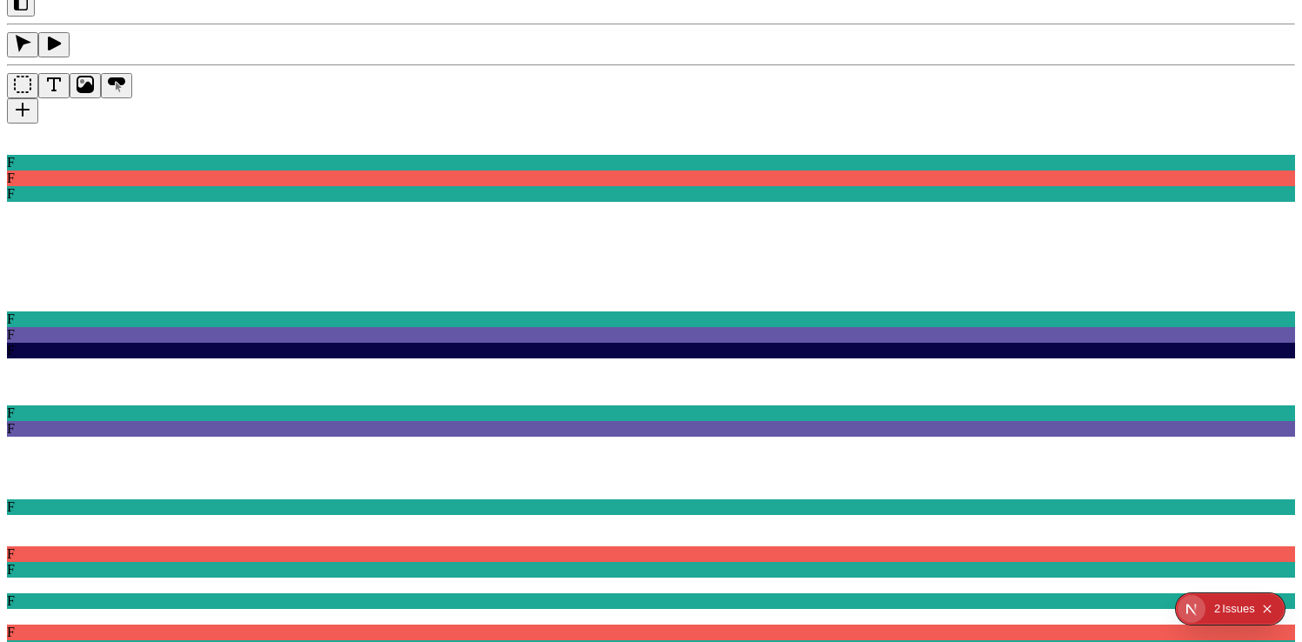
scroll to position [310, 0]
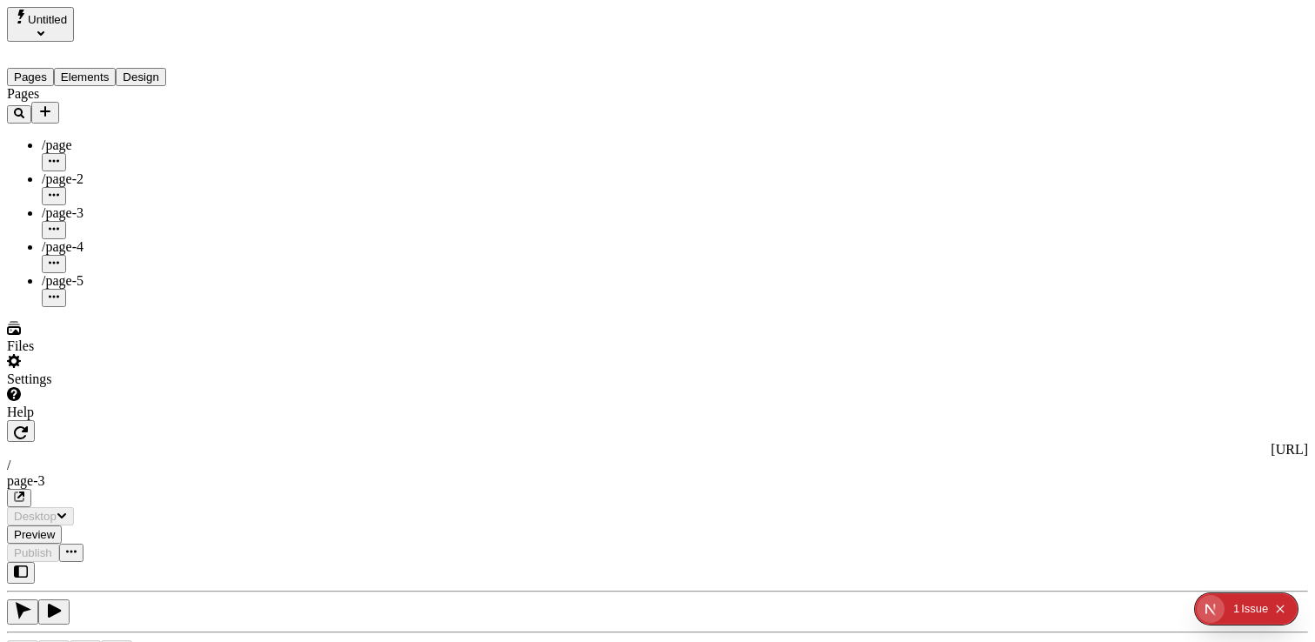
click at [46, 354] on div "Files" at bounding box center [111, 346] width 209 height 16
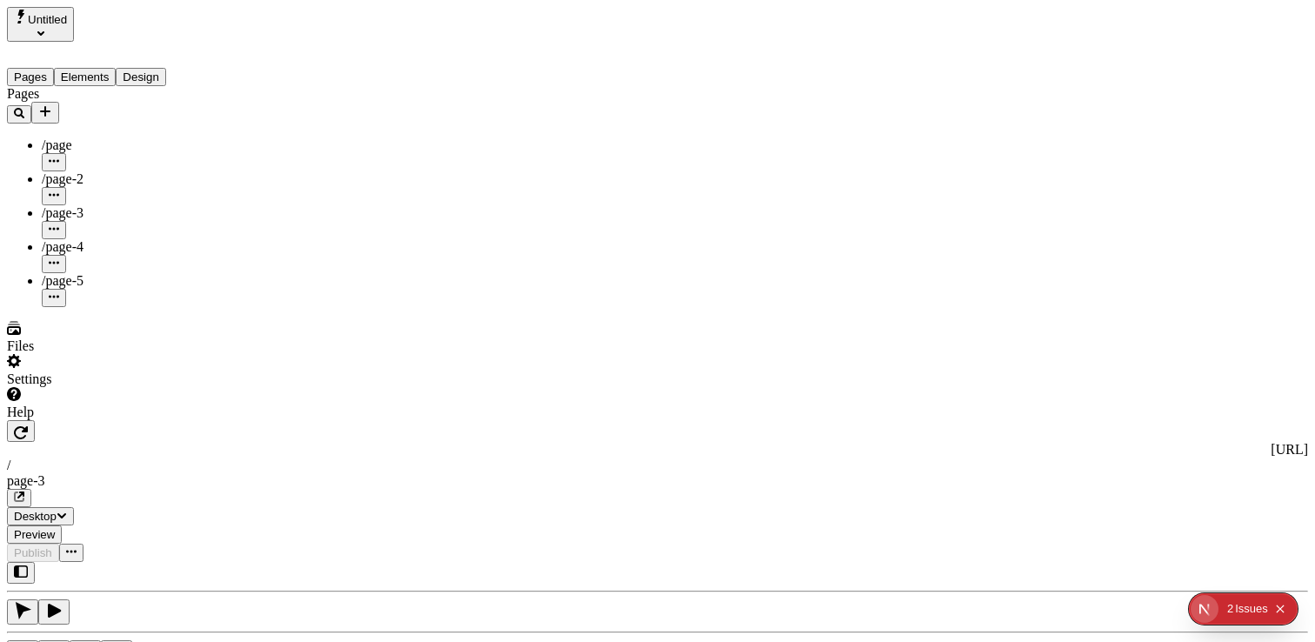
click at [64, 387] on div "Settings" at bounding box center [111, 379] width 209 height 16
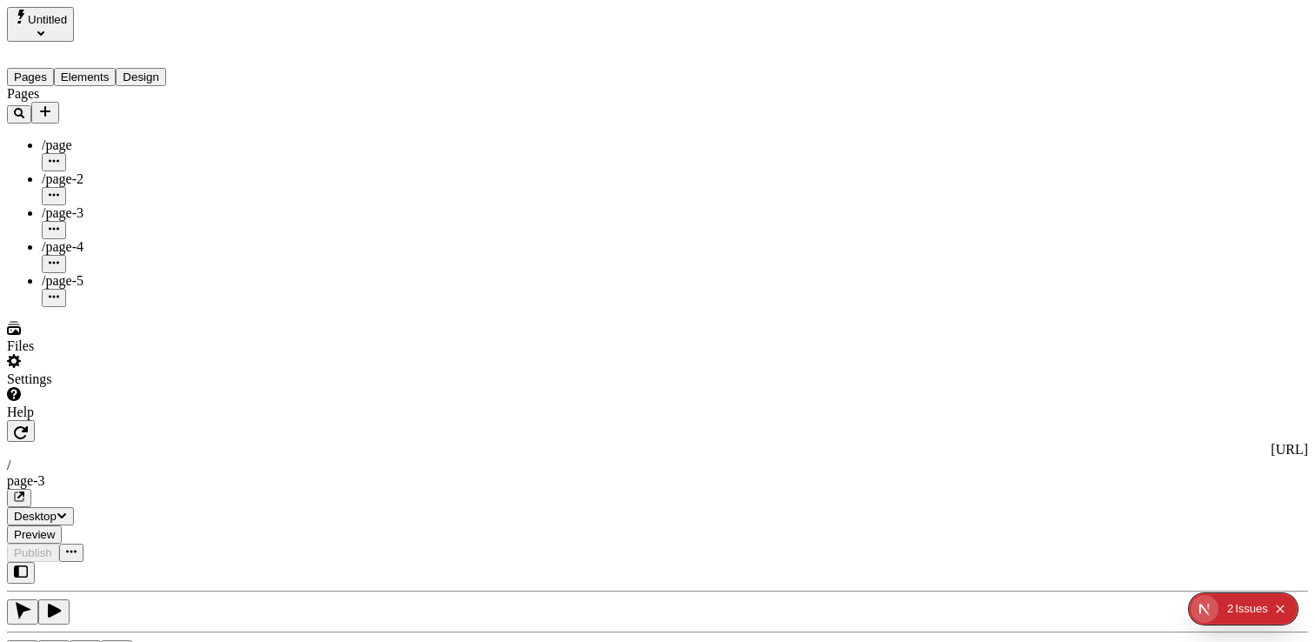
click at [63, 354] on div "Files" at bounding box center [111, 346] width 209 height 16
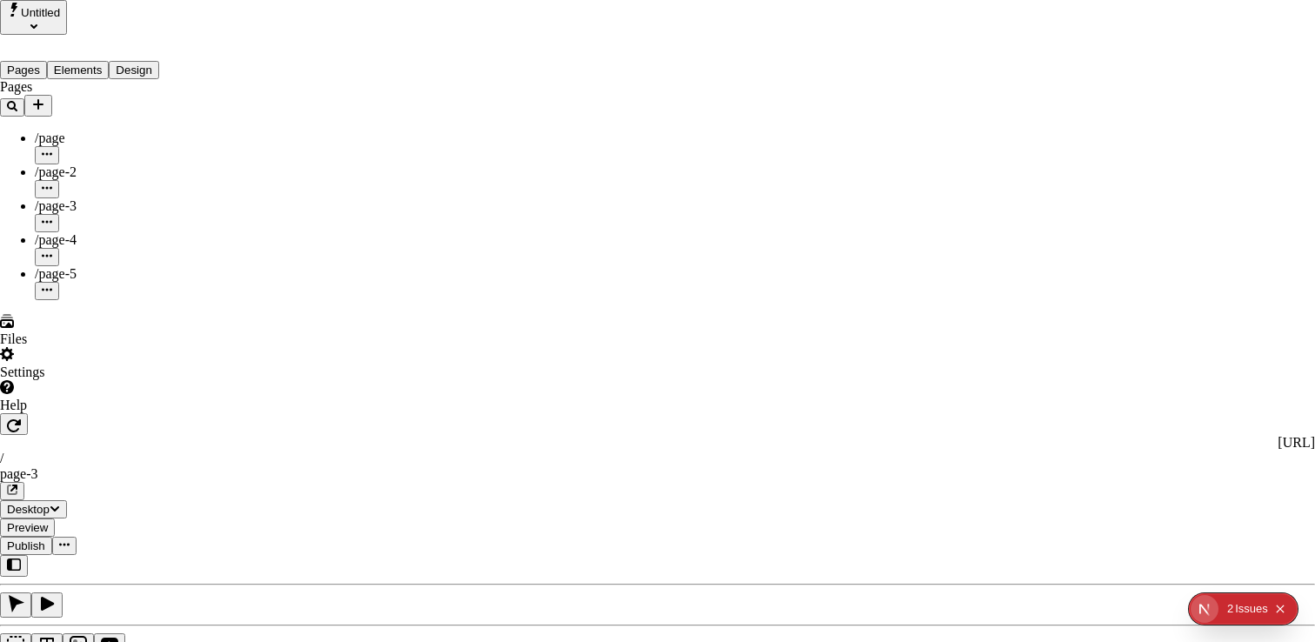
drag, startPoint x: 646, startPoint y: 307, endPoint x: 851, endPoint y: 311, distance: 205.2
drag, startPoint x: 858, startPoint y: 309, endPoint x: 642, endPoint y: 279, distance: 218.5
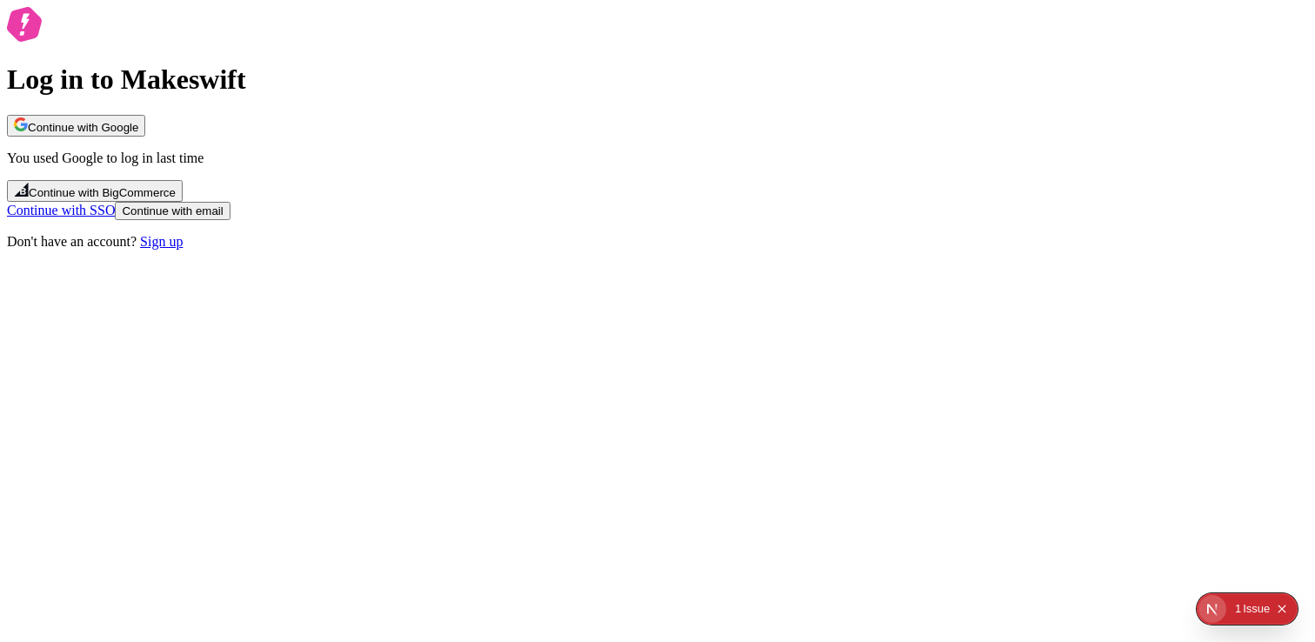
click at [138, 134] on span "Continue with Google" at bounding box center [83, 127] width 110 height 13
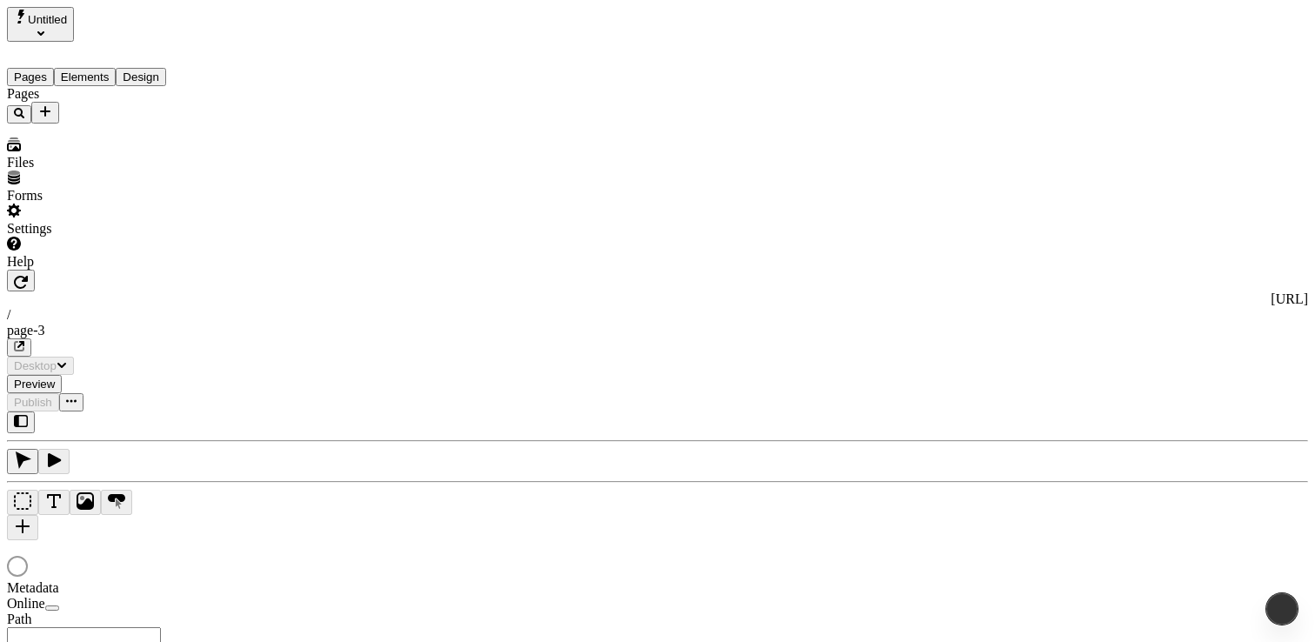
type input "/page-3"
